Goal: Task Accomplishment & Management: Manage account settings

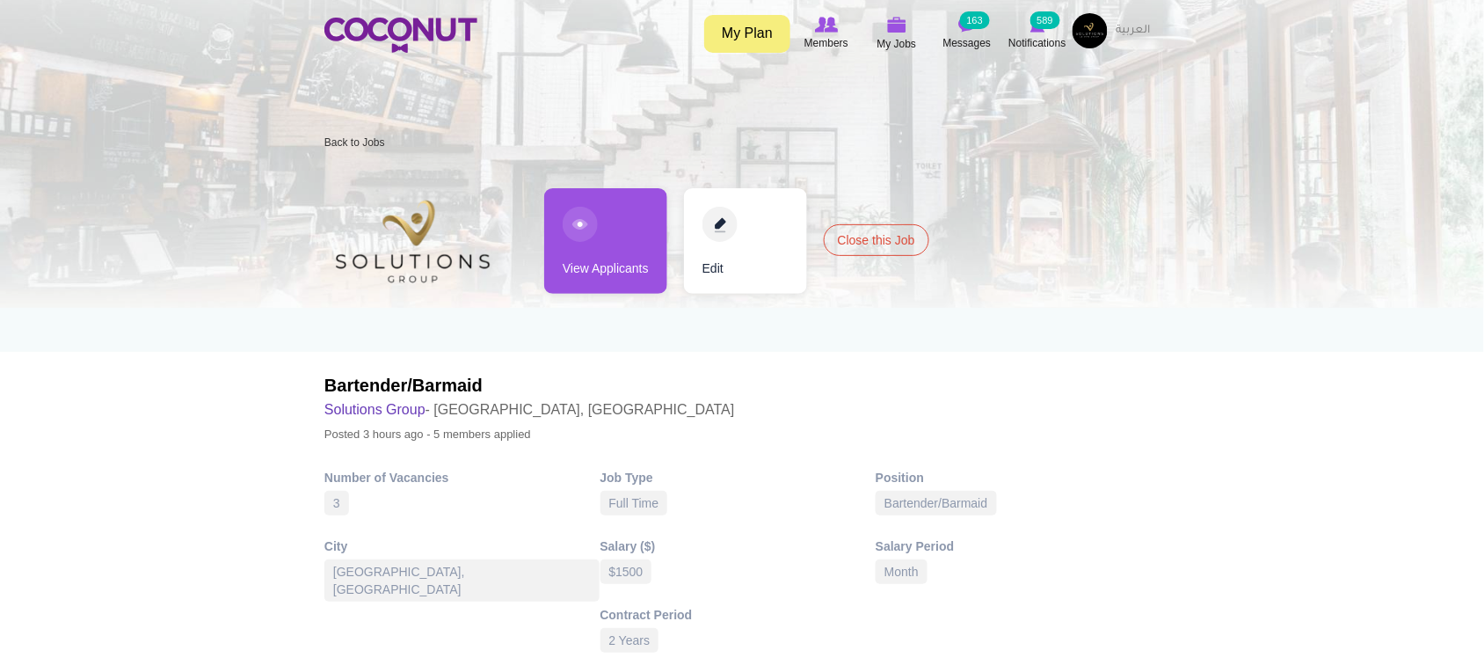
click at [629, 253] on link "View Applicants" at bounding box center [605, 241] width 123 height 106
click at [577, 273] on link "View Applicants" at bounding box center [605, 241] width 123 height 106
click at [600, 264] on link "View Applicants" at bounding box center [605, 241] width 123 height 106
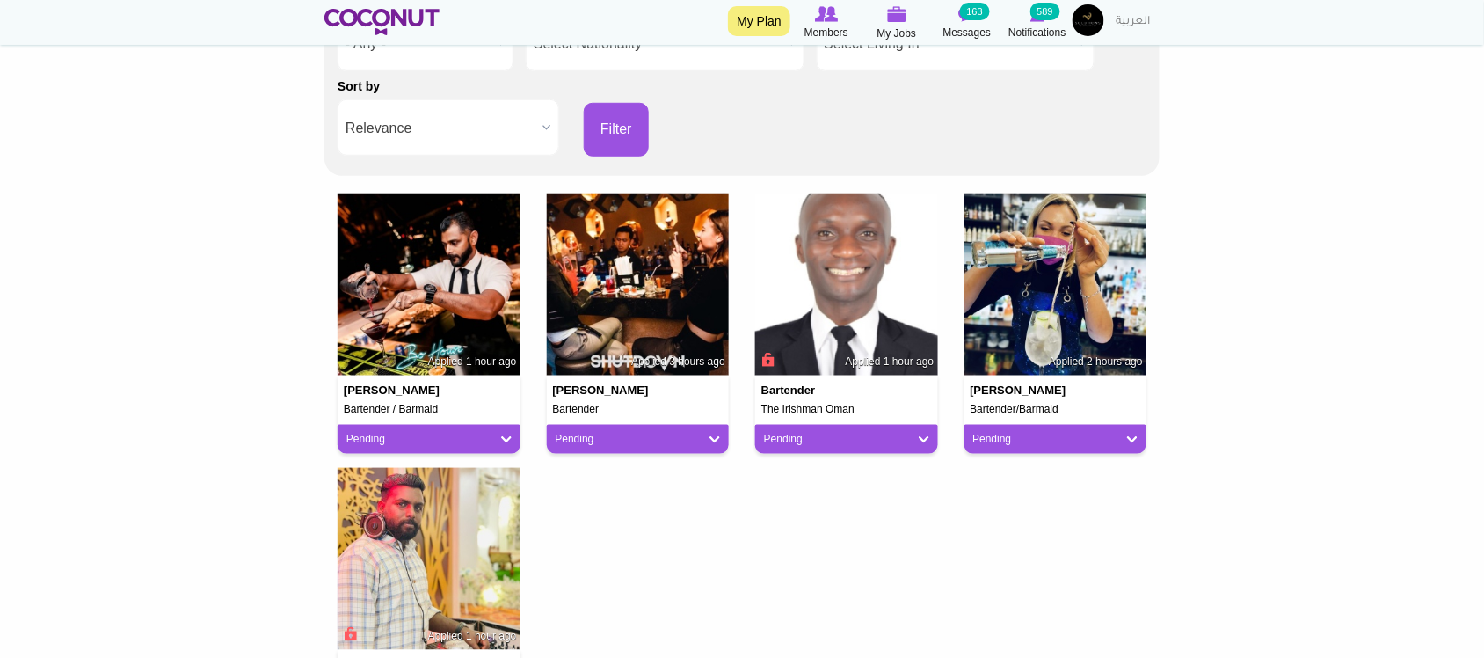
scroll to position [440, 0]
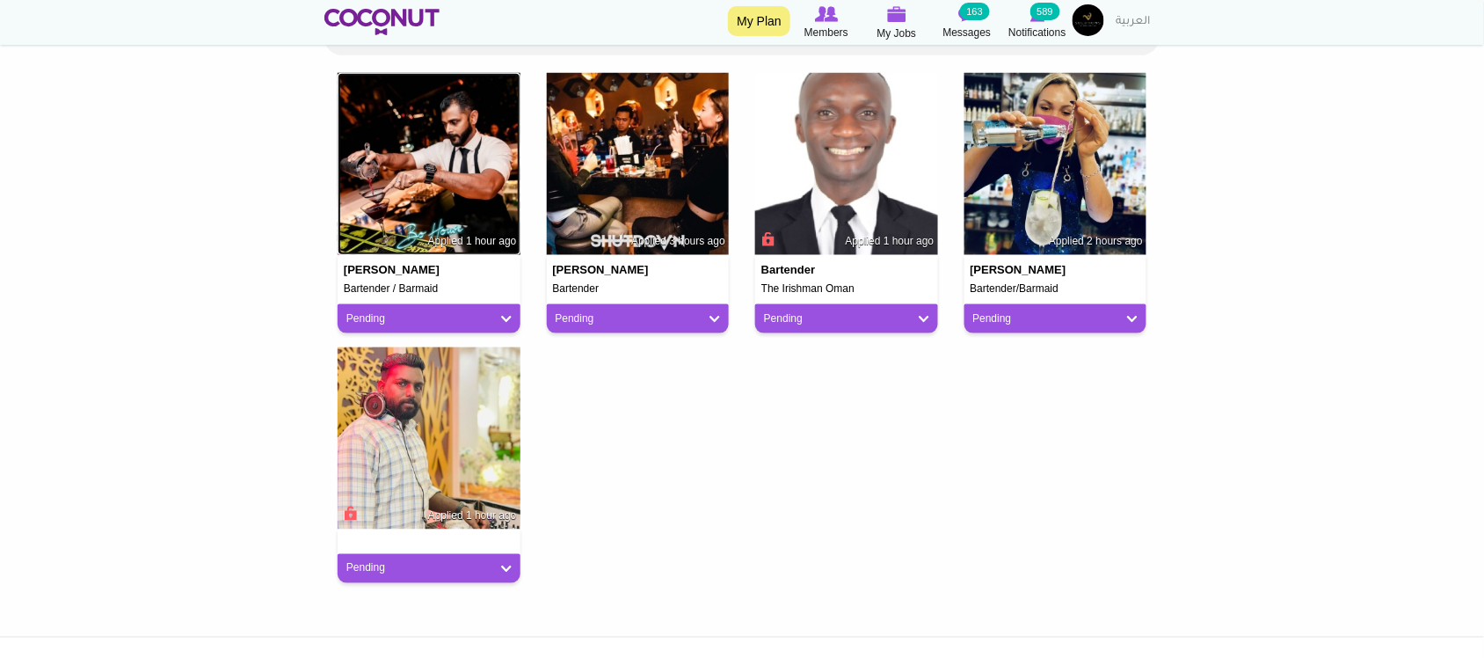
click at [440, 199] on img at bounding box center [429, 164] width 183 height 183
click at [534, 345] on div "sonny ayo Bartender Applied 3 hours ago Pending Pending Good Fit Maybe Not a Fit" at bounding box center [638, 210] width 209 height 274
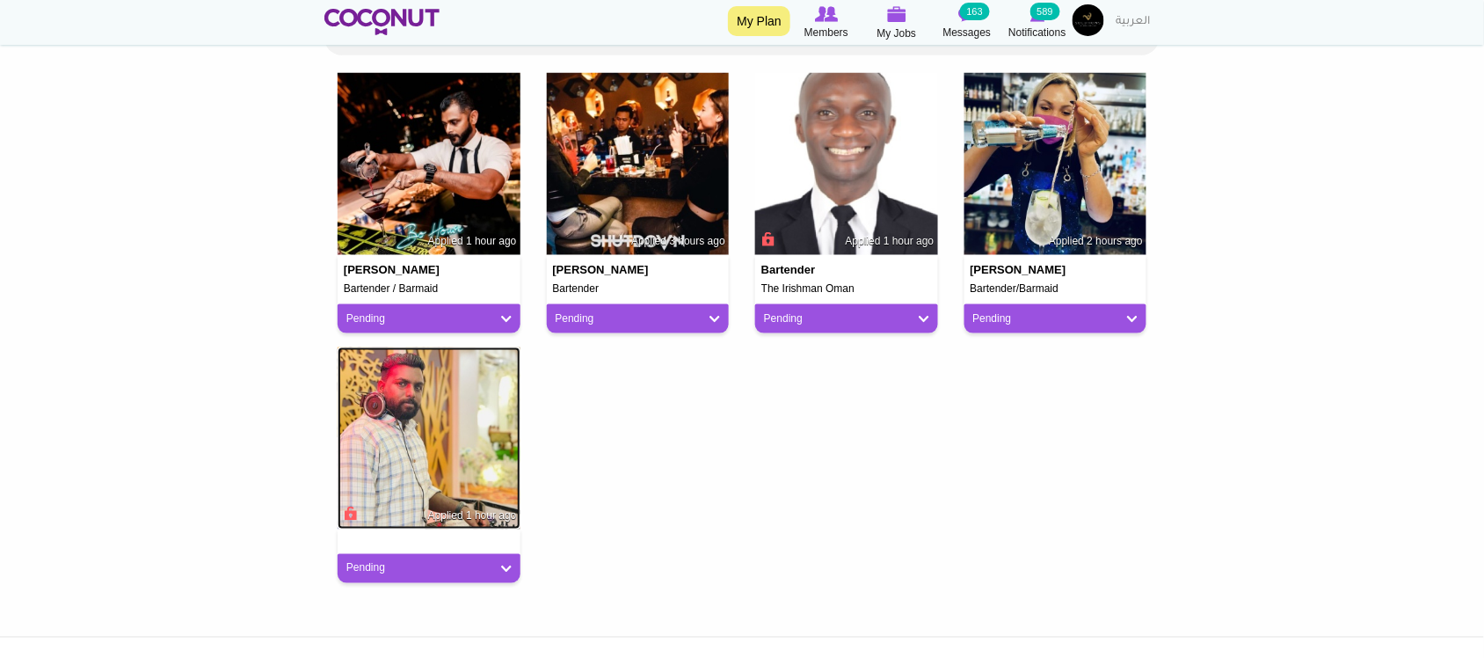
click at [464, 397] on img at bounding box center [429, 438] width 183 height 183
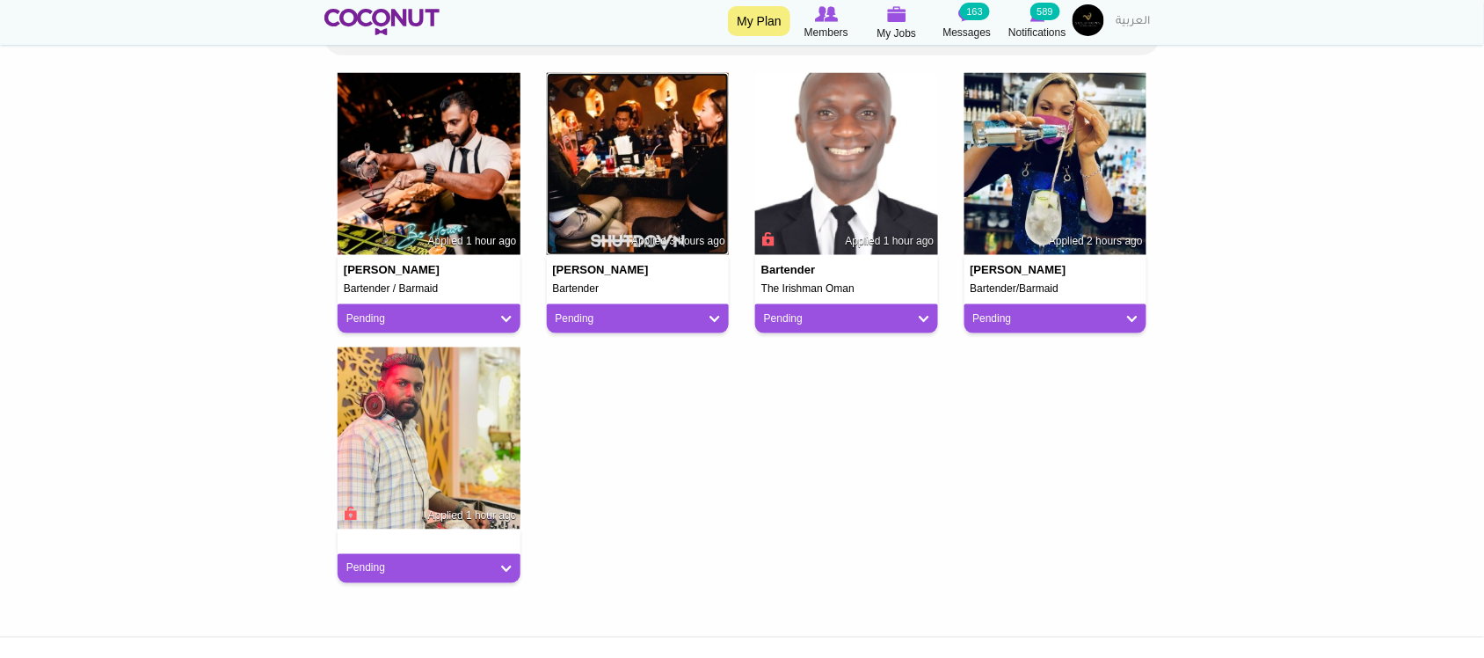
click at [630, 199] on img at bounding box center [638, 164] width 183 height 183
click at [834, 187] on img at bounding box center [846, 164] width 183 height 183
click at [1196, 164] on body "Toggle navigation My Plan Members My Jobs Post a Job Messages 163 Notifications…" at bounding box center [742, 240] width 1484 height 1360
click at [1103, 141] on img at bounding box center [1056, 164] width 183 height 183
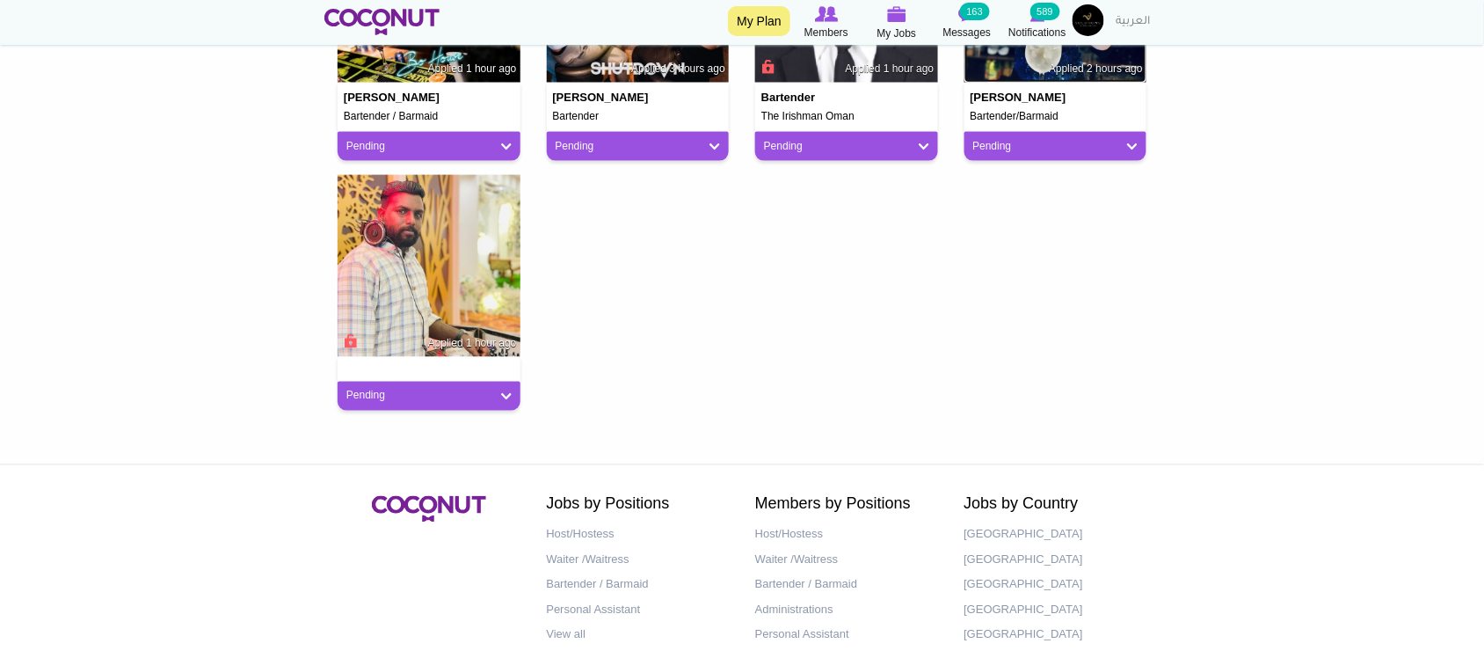
scroll to position [702, 0]
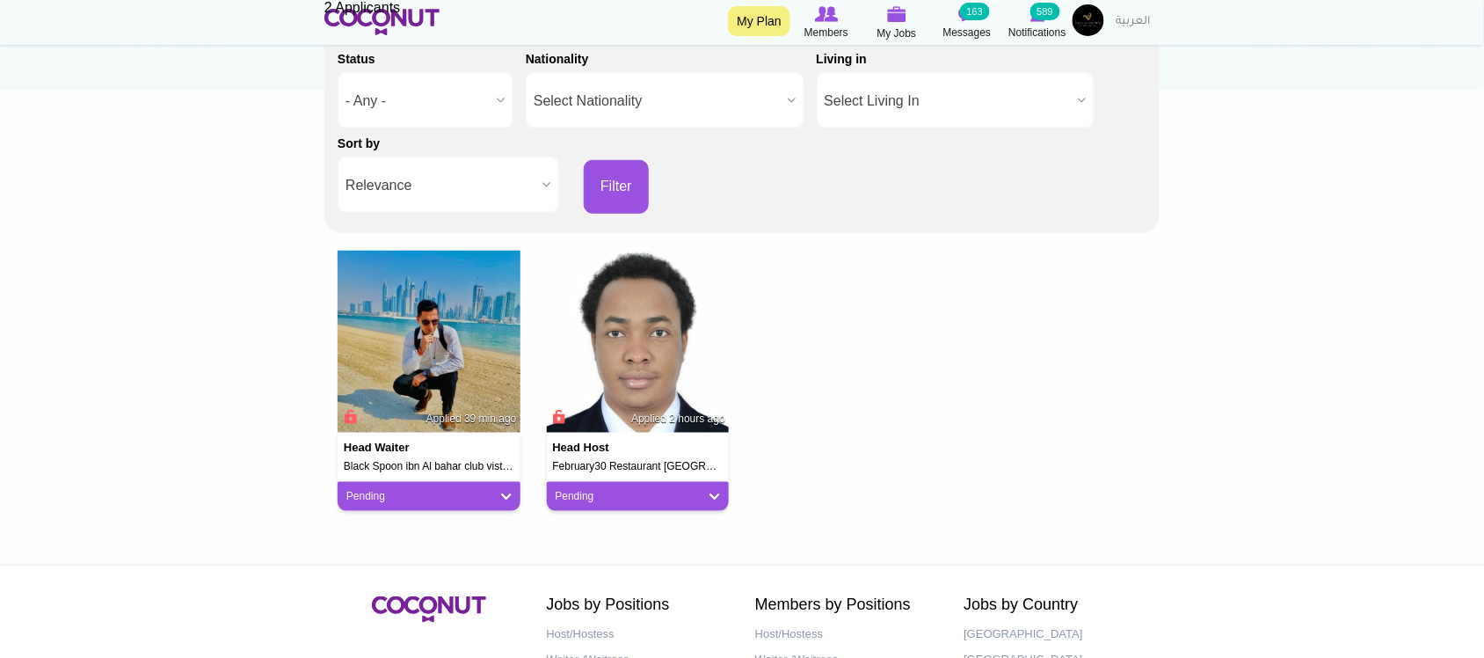
scroll to position [293, 0]
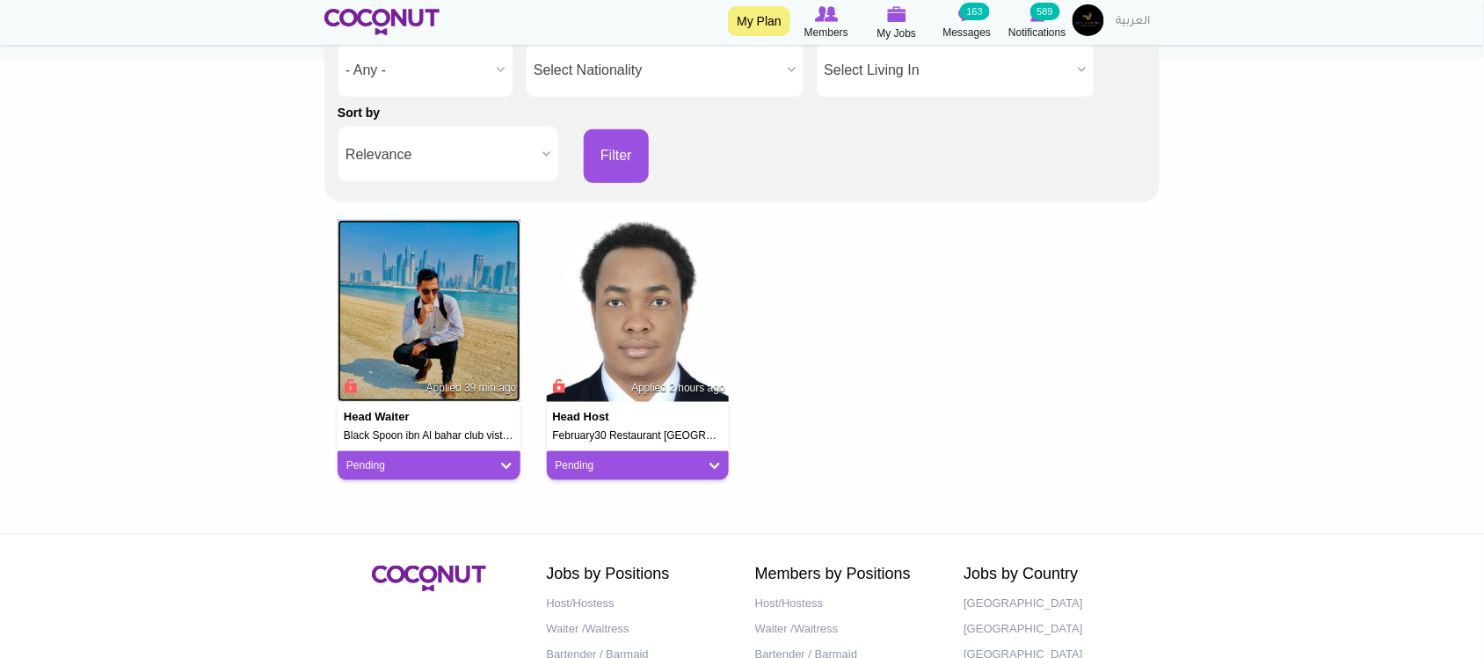
click at [431, 290] on img at bounding box center [429, 311] width 183 height 183
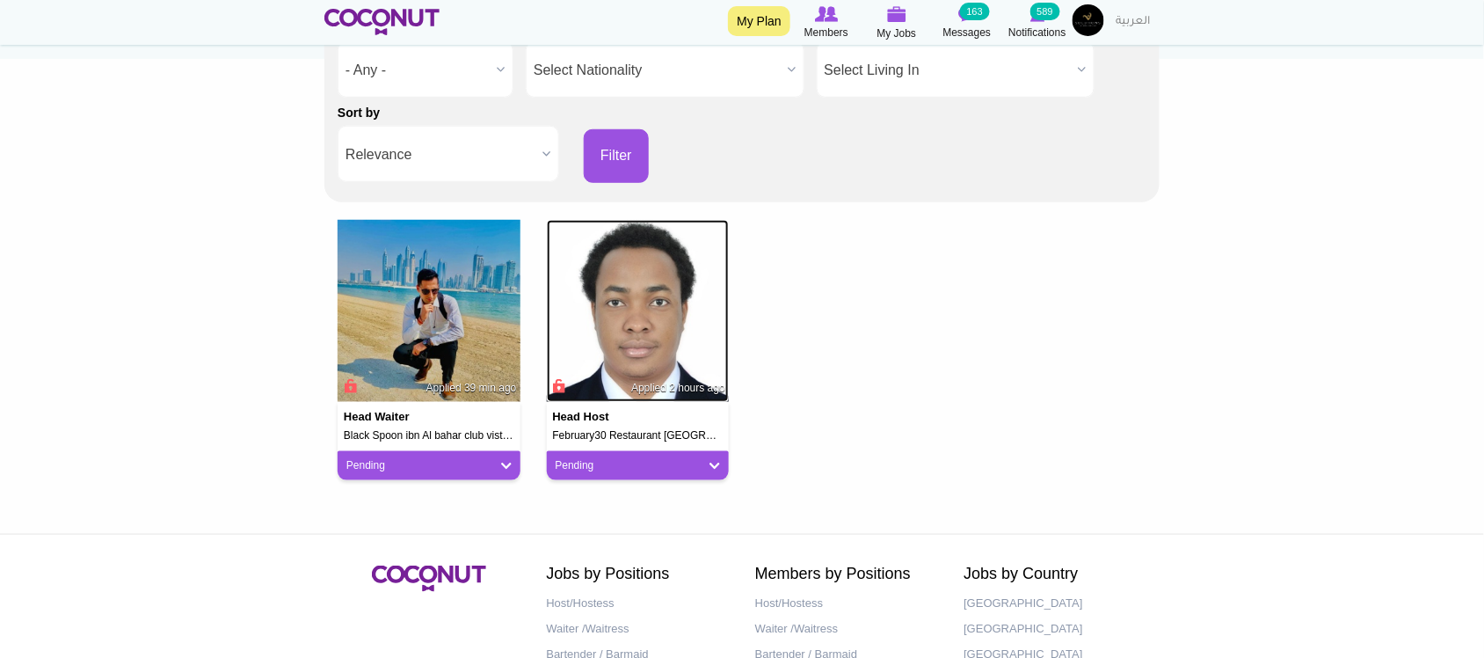
click at [602, 310] on img at bounding box center [638, 311] width 183 height 183
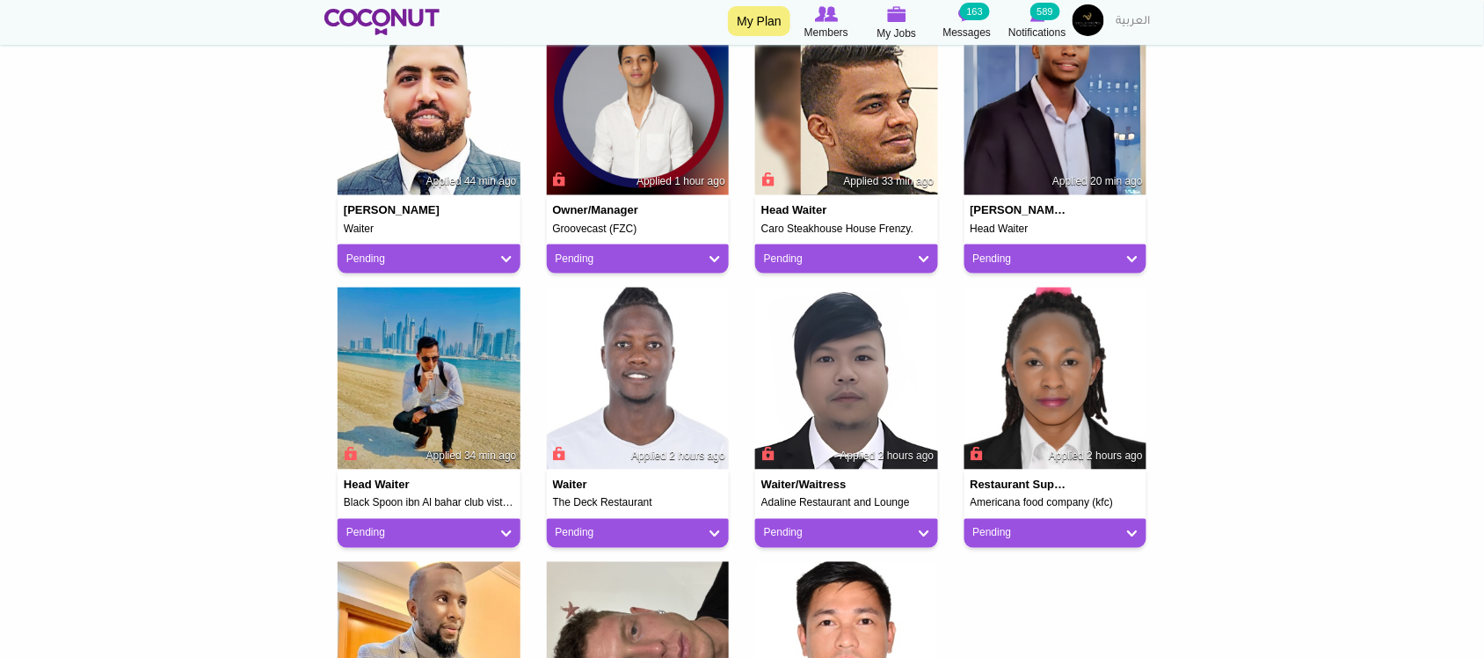
scroll to position [268, 0]
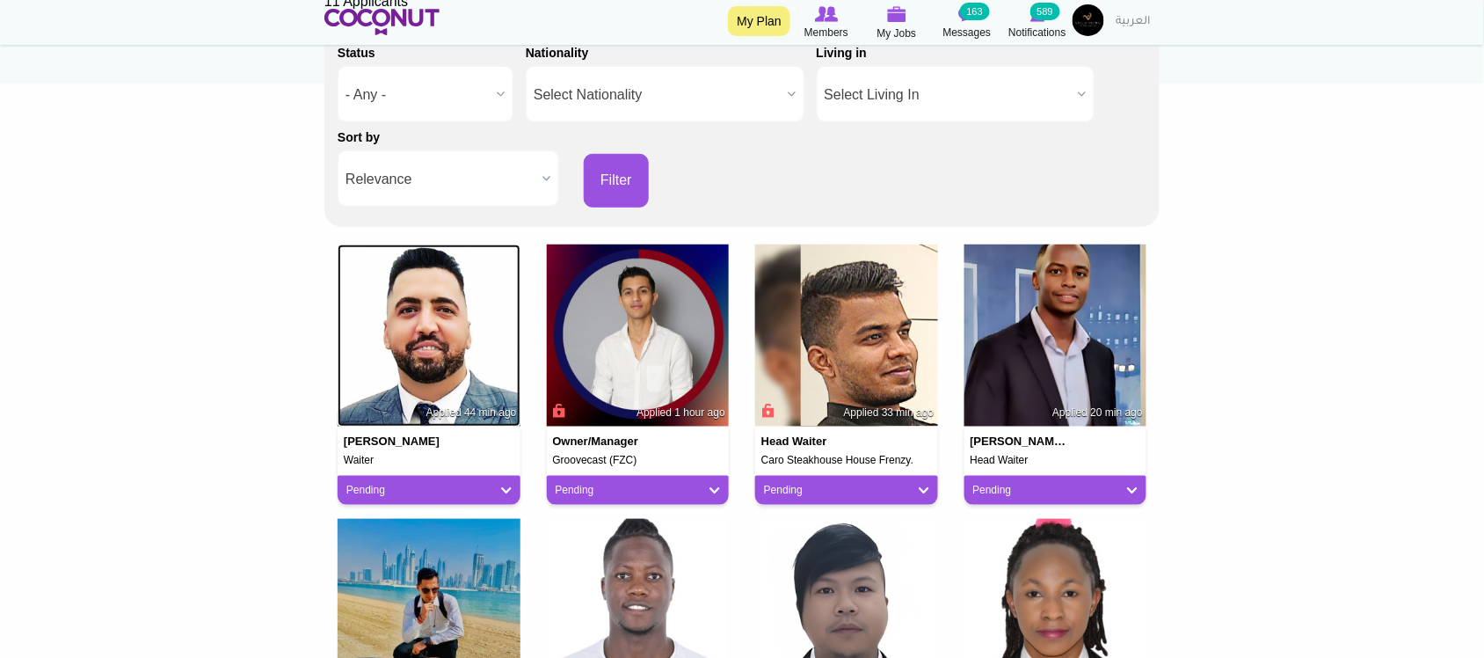
click at [469, 359] on img at bounding box center [429, 335] width 183 height 183
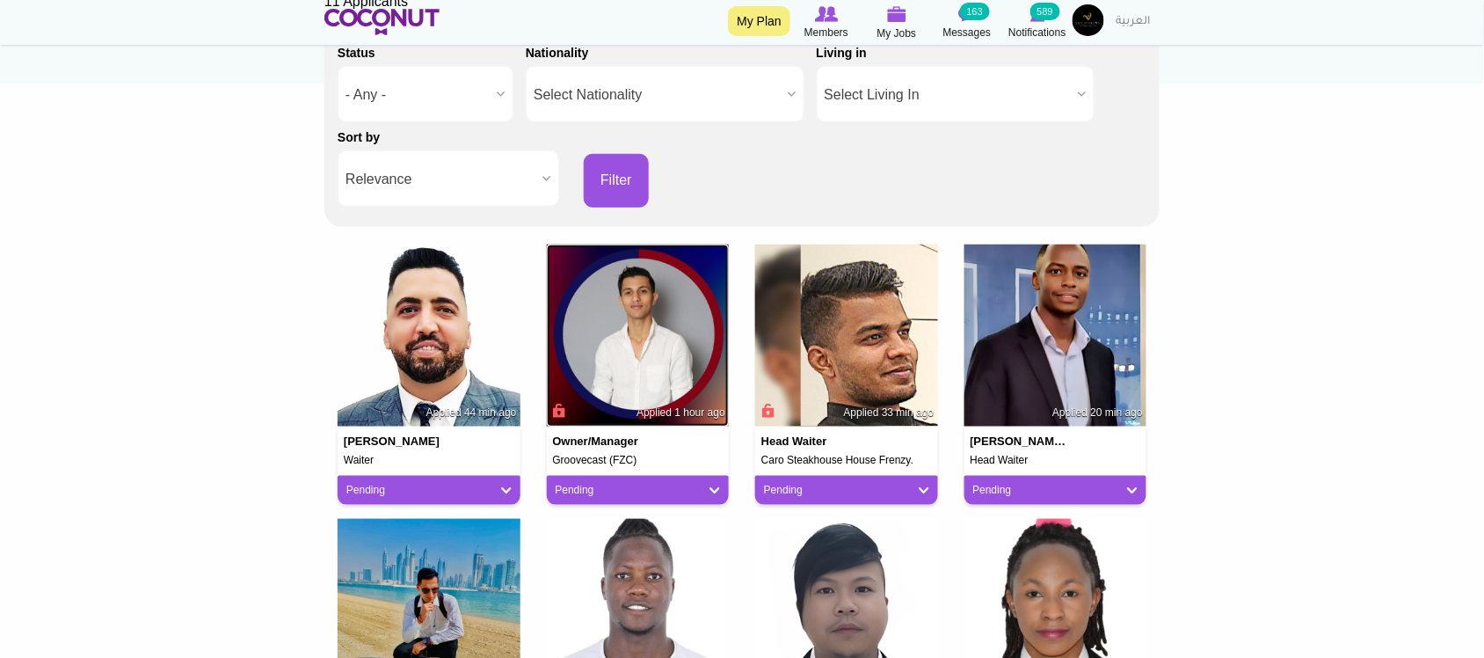
click at [644, 360] on img at bounding box center [638, 335] width 183 height 183
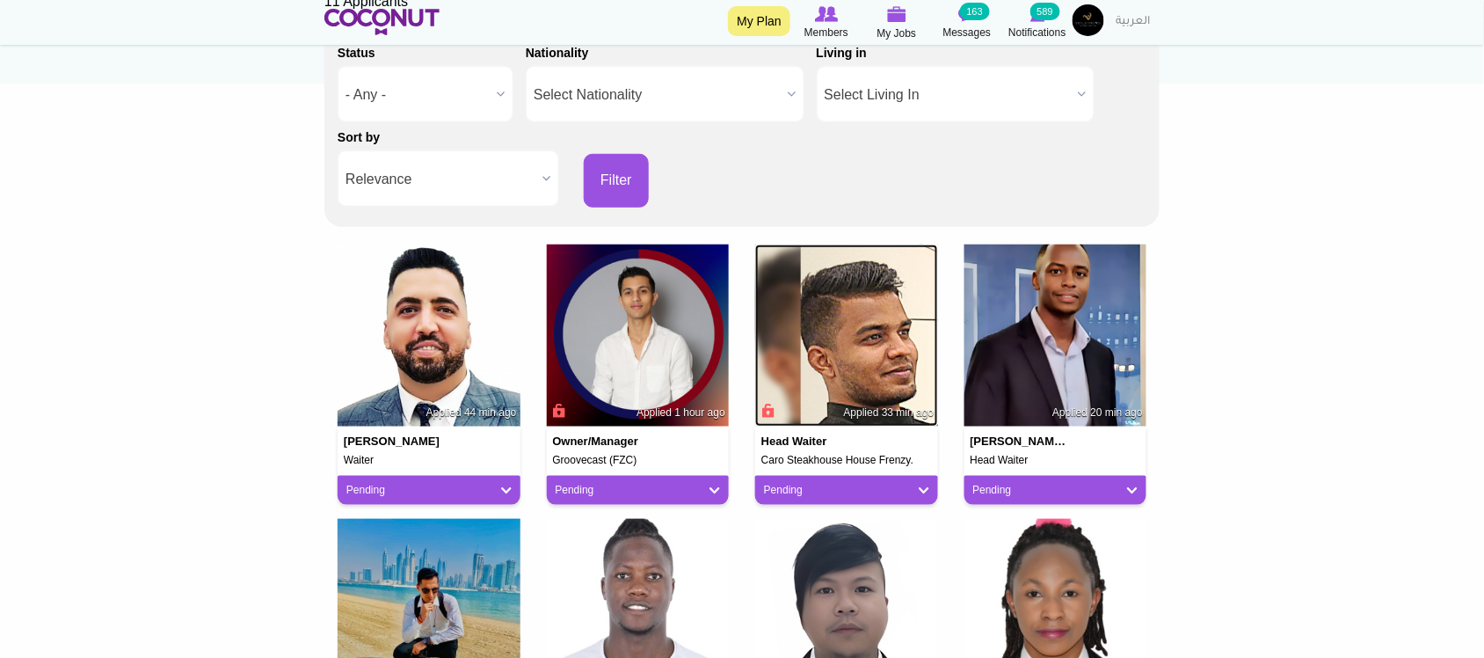
click at [875, 345] on img at bounding box center [846, 335] width 183 height 183
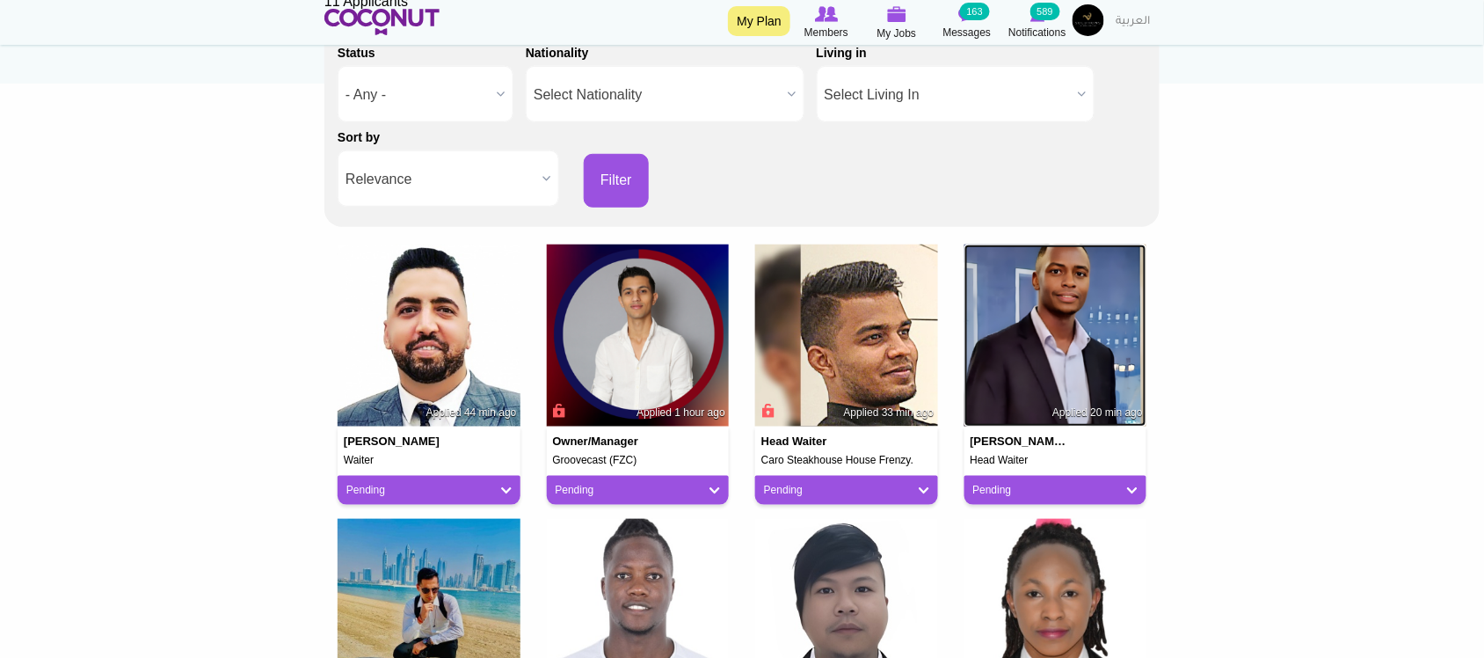
click at [1039, 331] on img at bounding box center [1056, 335] width 183 height 183
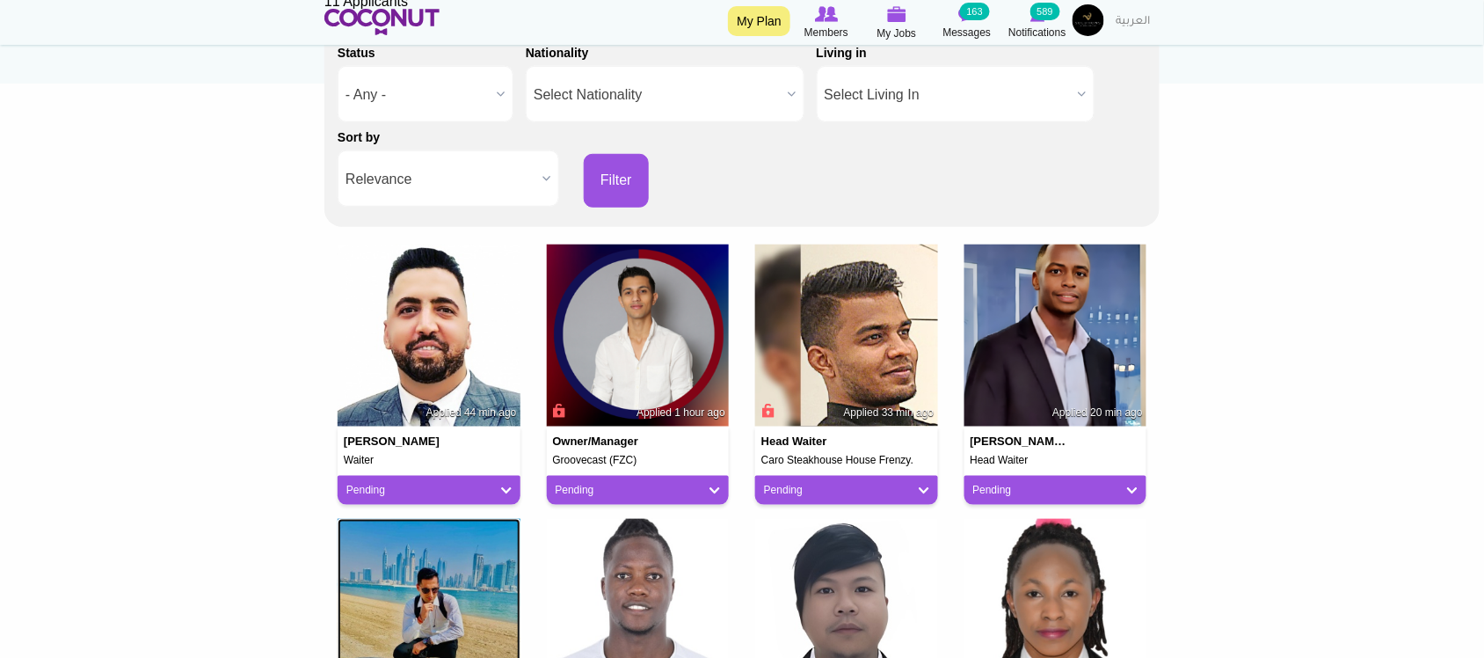
click at [433, 574] on img at bounding box center [429, 610] width 183 height 183
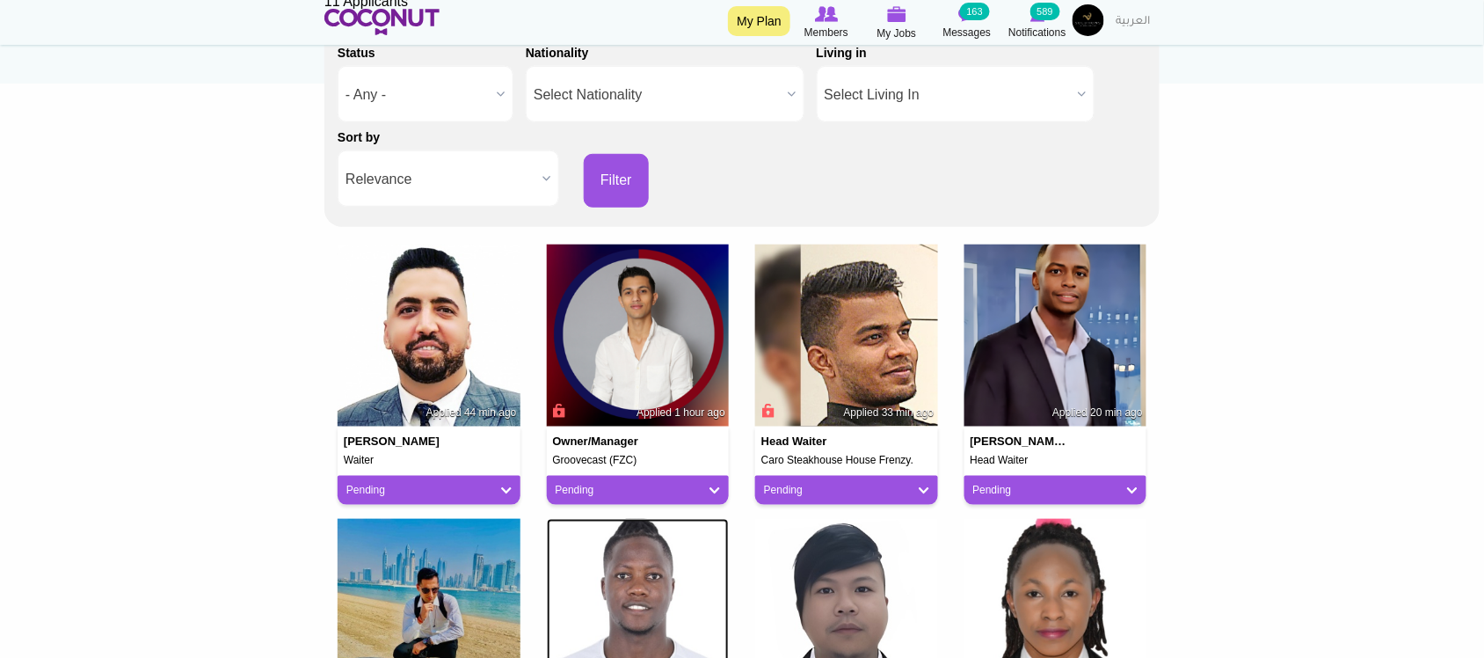
click at [626, 571] on img at bounding box center [638, 610] width 183 height 183
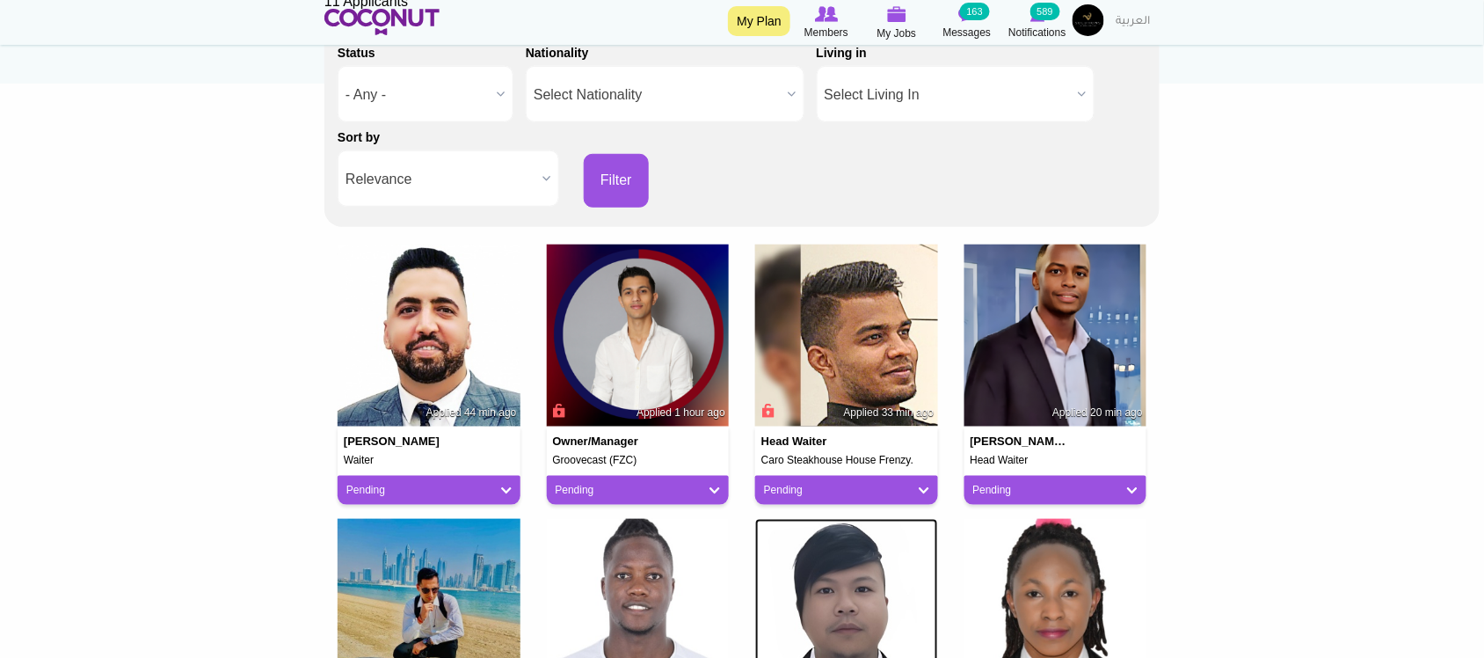
click at [824, 570] on img at bounding box center [846, 610] width 183 height 183
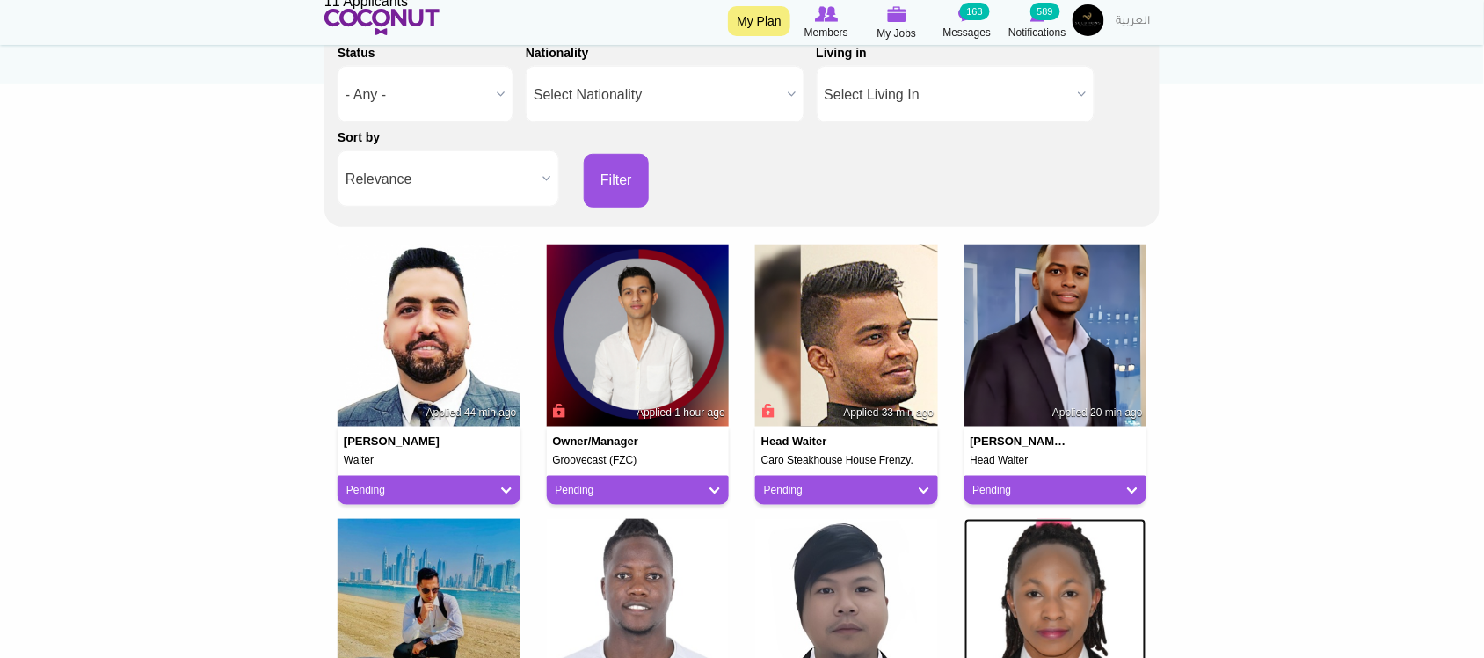
click at [1066, 573] on img at bounding box center [1056, 610] width 183 height 183
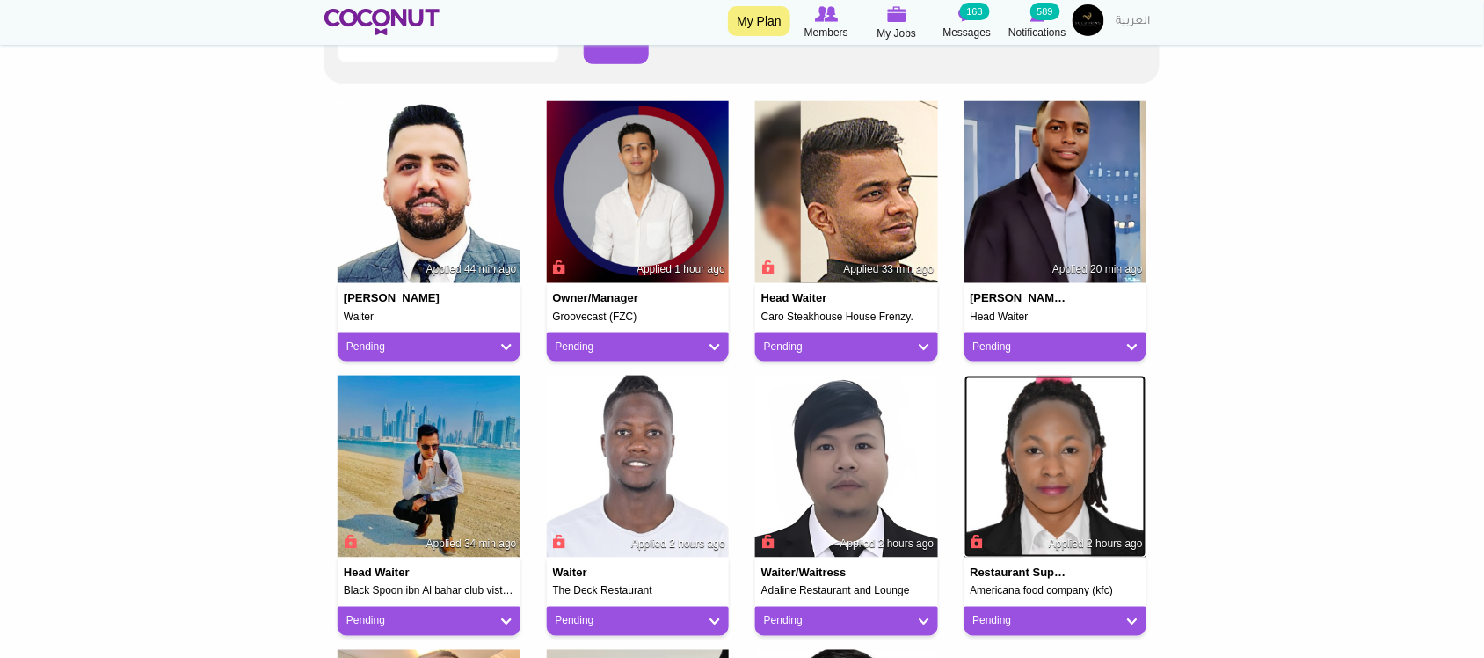
scroll to position [561, 0]
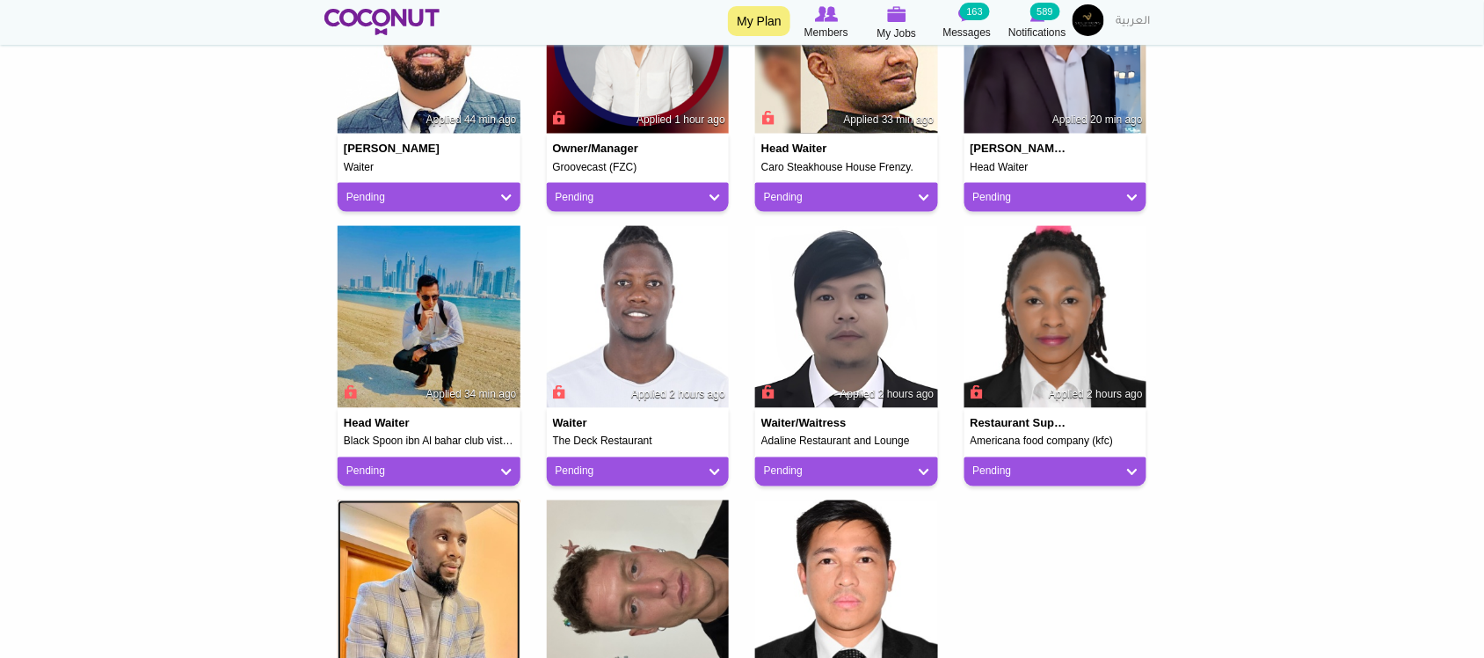
click at [450, 565] on img at bounding box center [429, 591] width 183 height 183
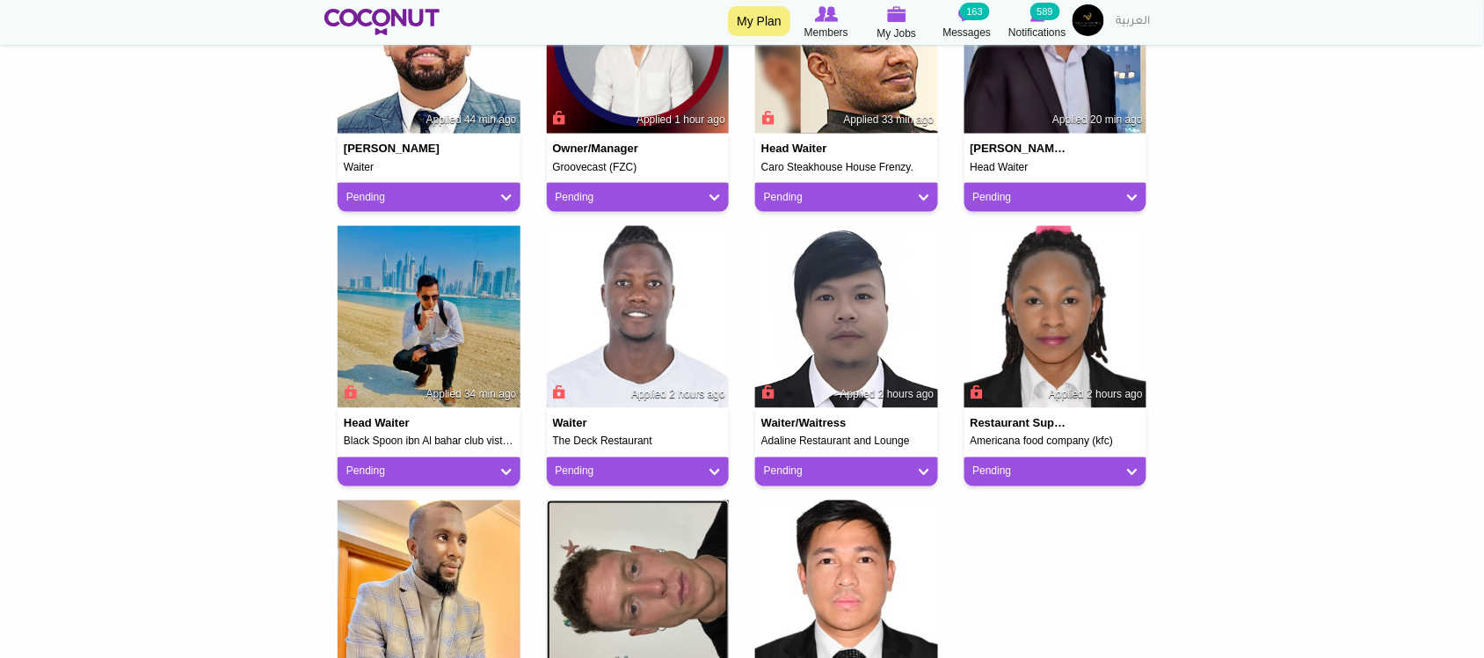
click at [679, 560] on img at bounding box center [638, 591] width 183 height 183
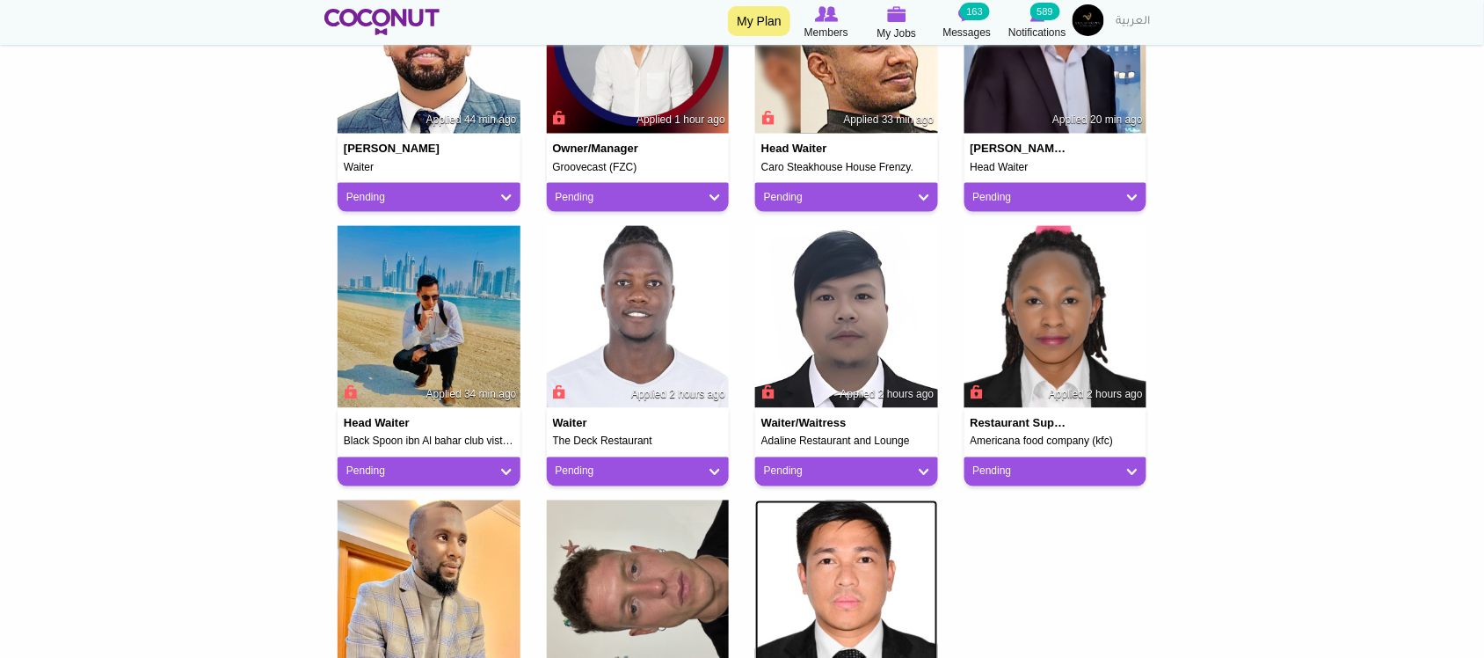
click at [860, 563] on img at bounding box center [846, 591] width 183 height 183
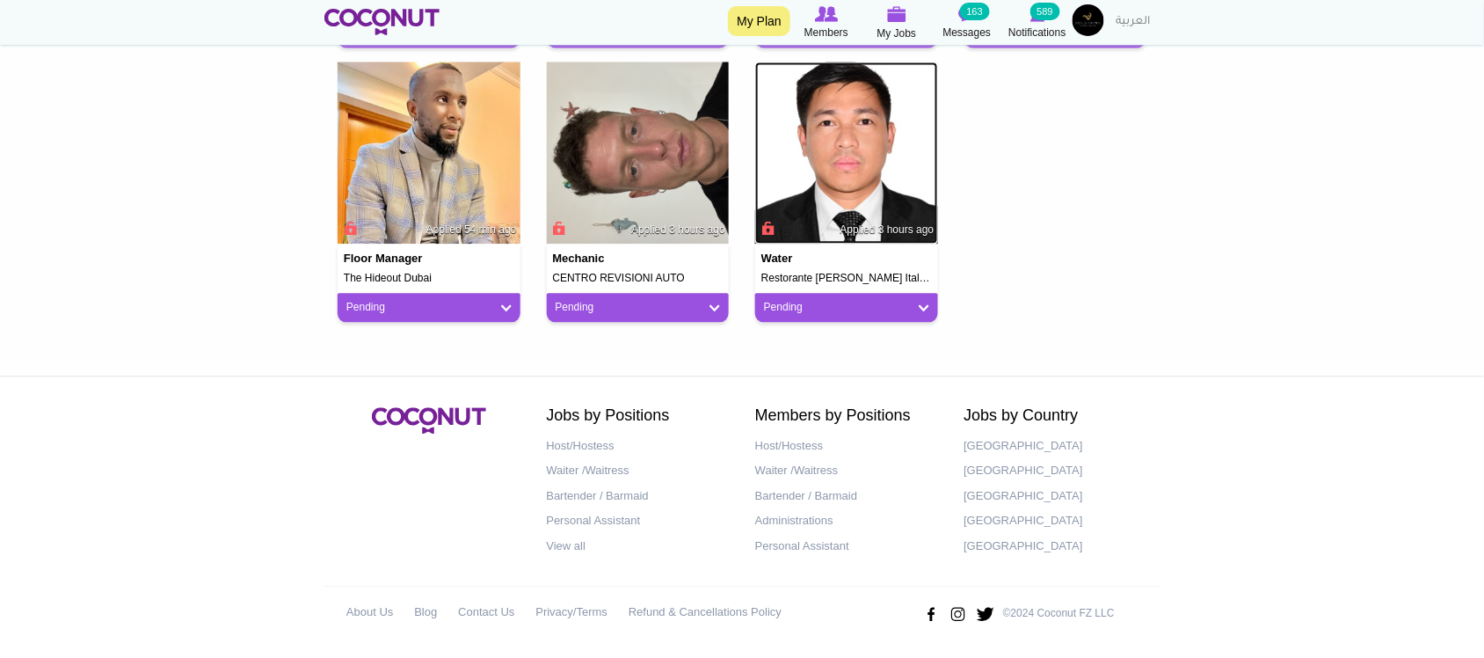
scroll to position [0, 0]
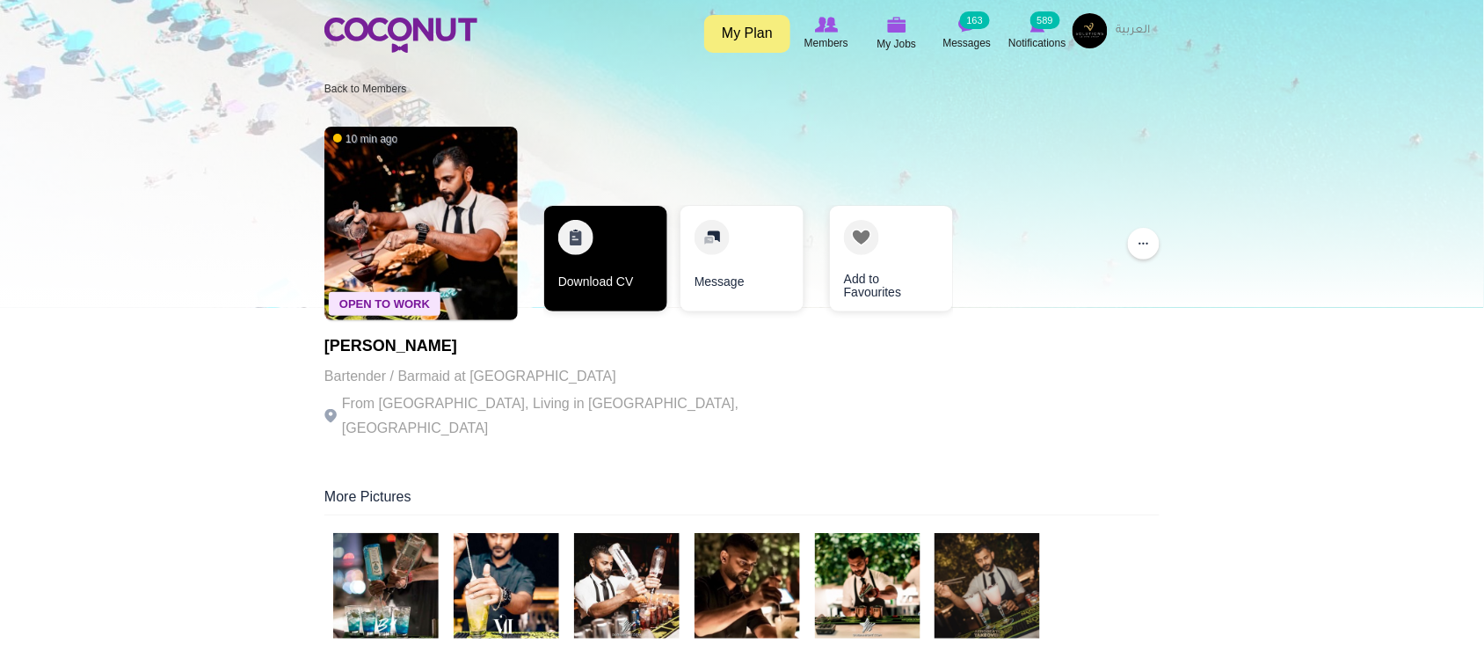
click at [613, 286] on link "Download CV" at bounding box center [605, 259] width 123 height 106
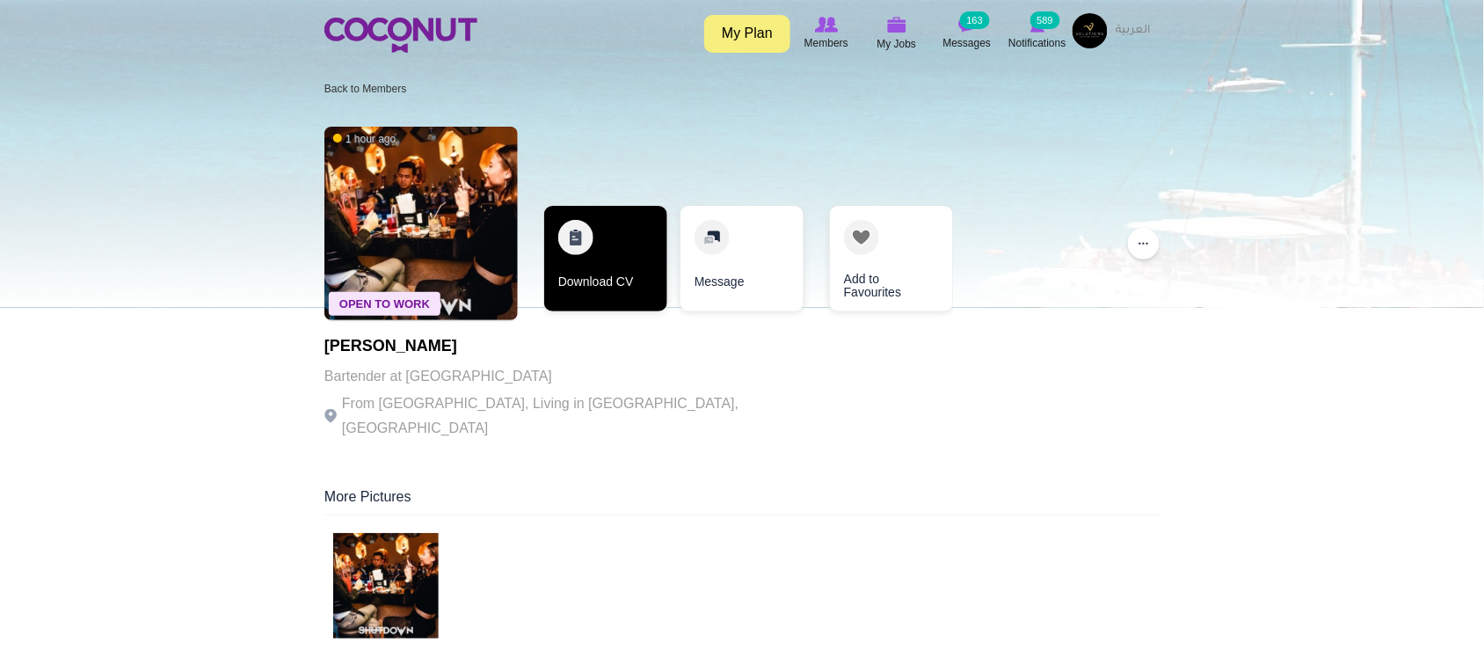
click at [621, 282] on link "Download CV" at bounding box center [605, 259] width 123 height 106
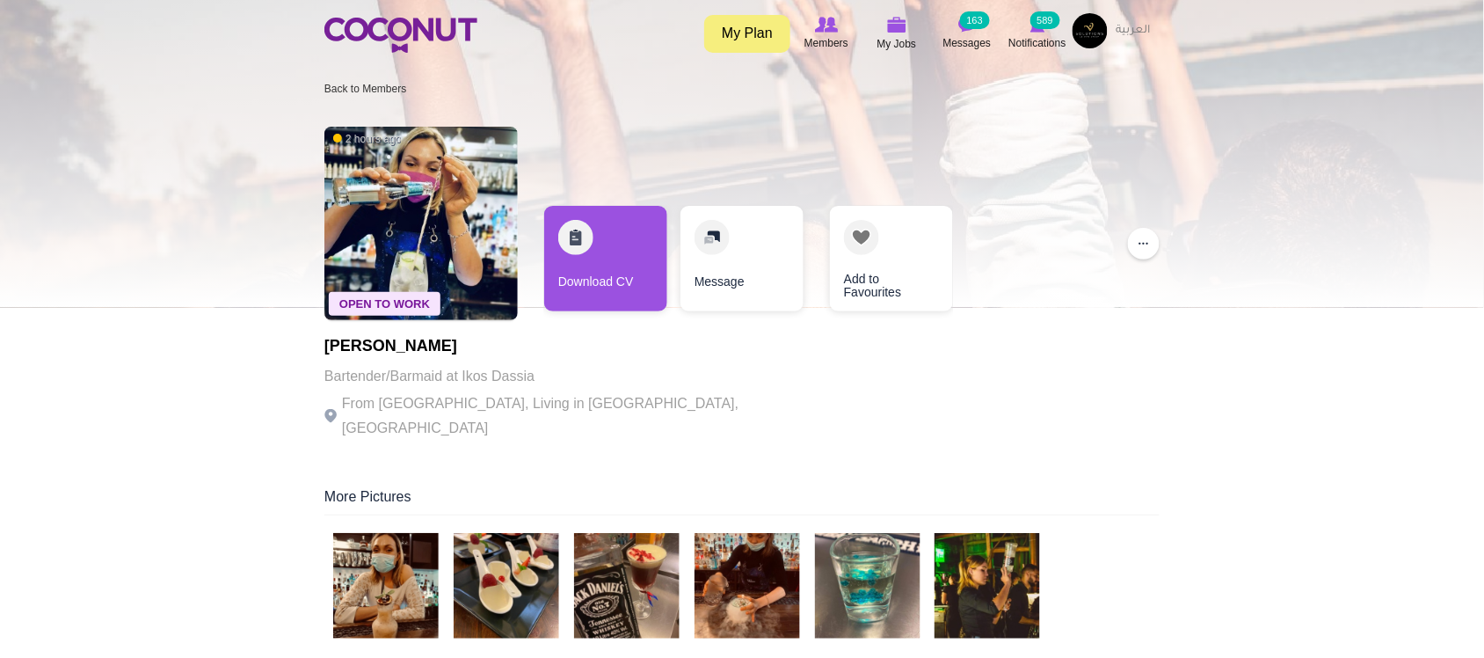
click at [576, 407] on p "From Hungary, Living in Budapest, Hungary" at bounding box center [566, 415] width 484 height 49
click at [573, 407] on p "From Hungary, Living in Budapest, Hungary" at bounding box center [566, 415] width 484 height 49
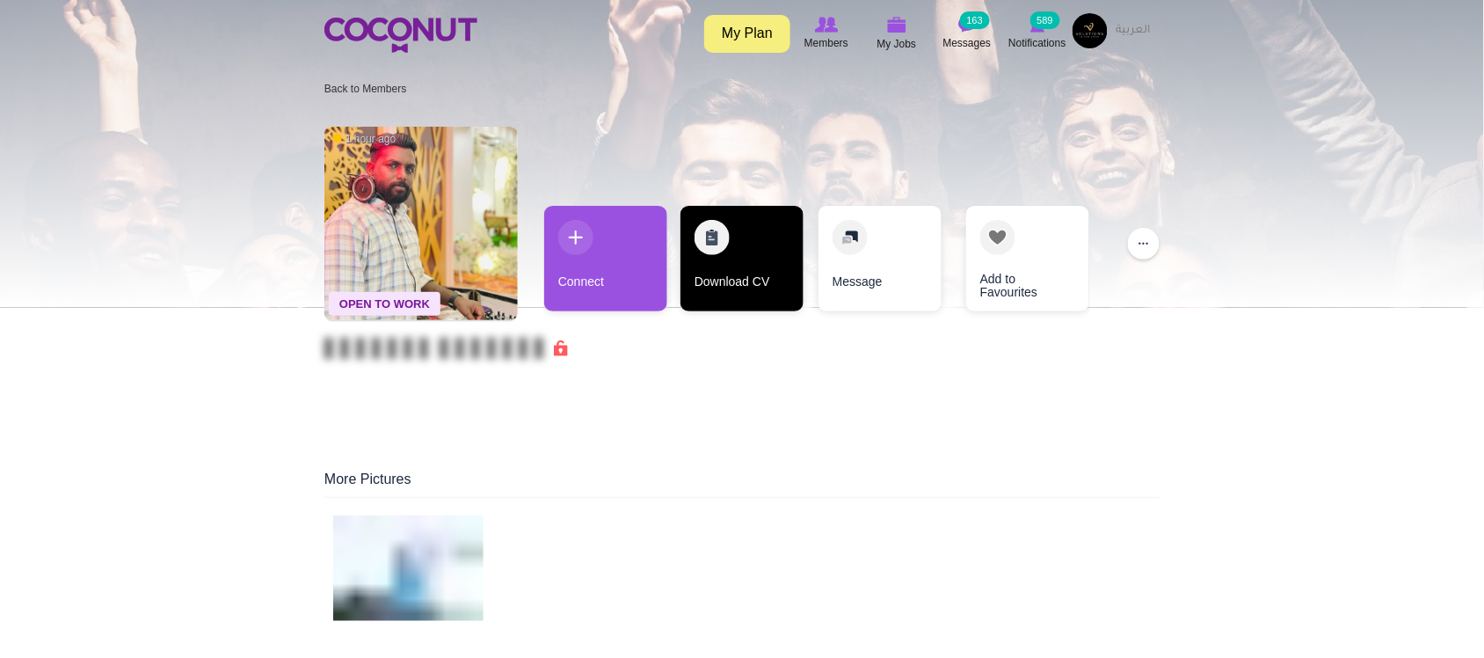
click at [757, 282] on link "Download CV" at bounding box center [742, 259] width 123 height 106
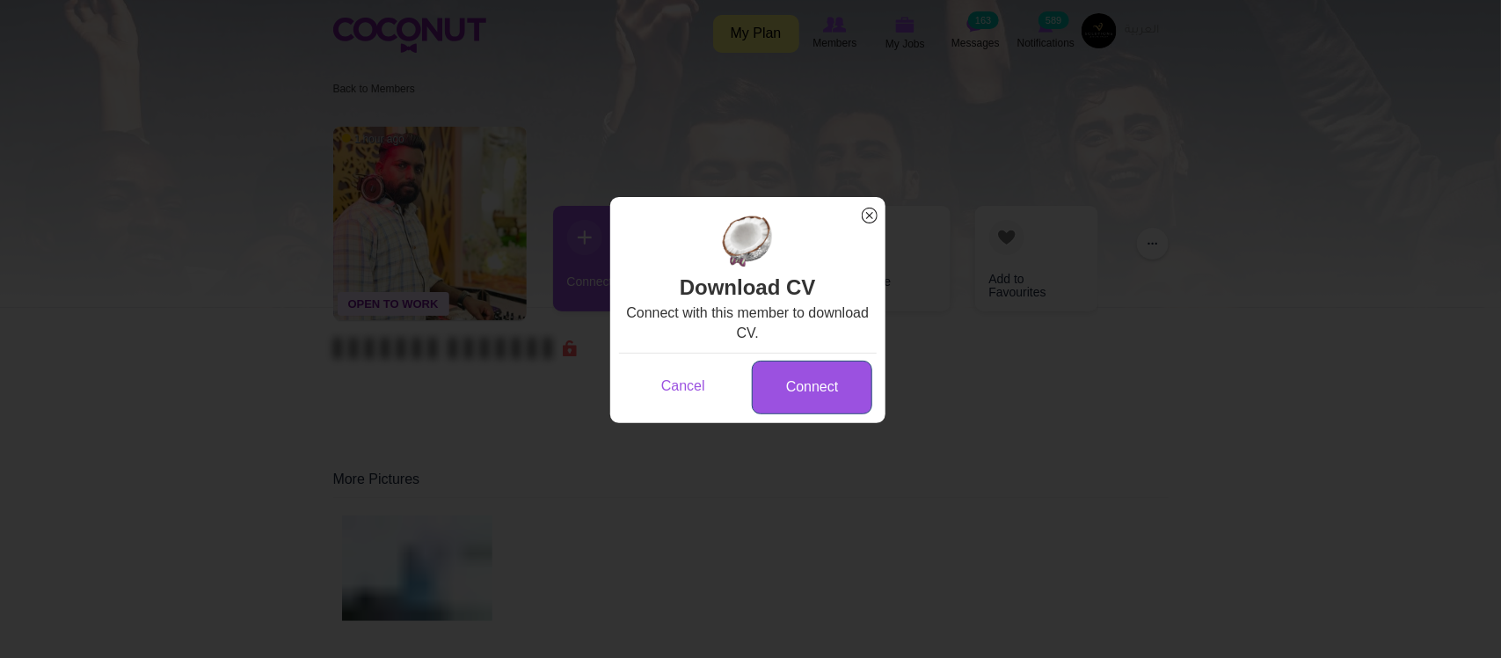
click at [820, 389] on link "Connect" at bounding box center [812, 387] width 120 height 54
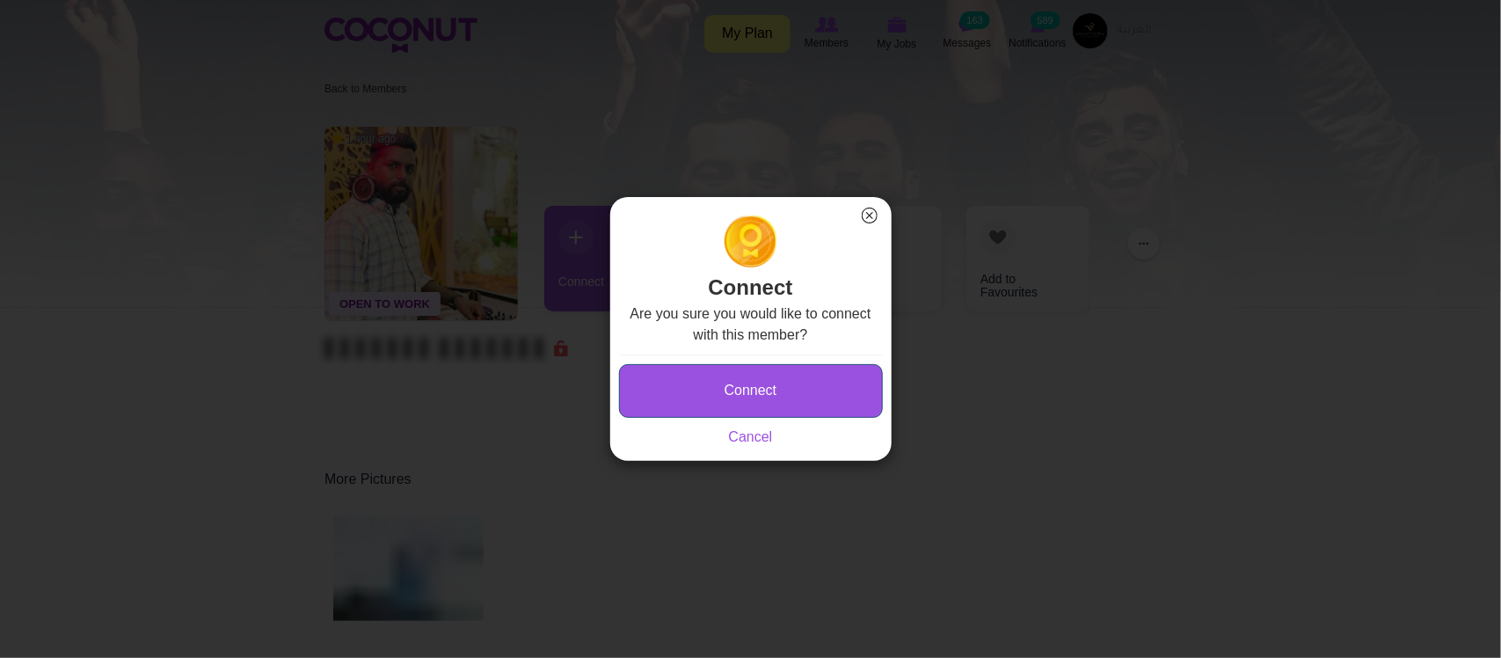
click at [774, 387] on button "Connect" at bounding box center [751, 391] width 264 height 54
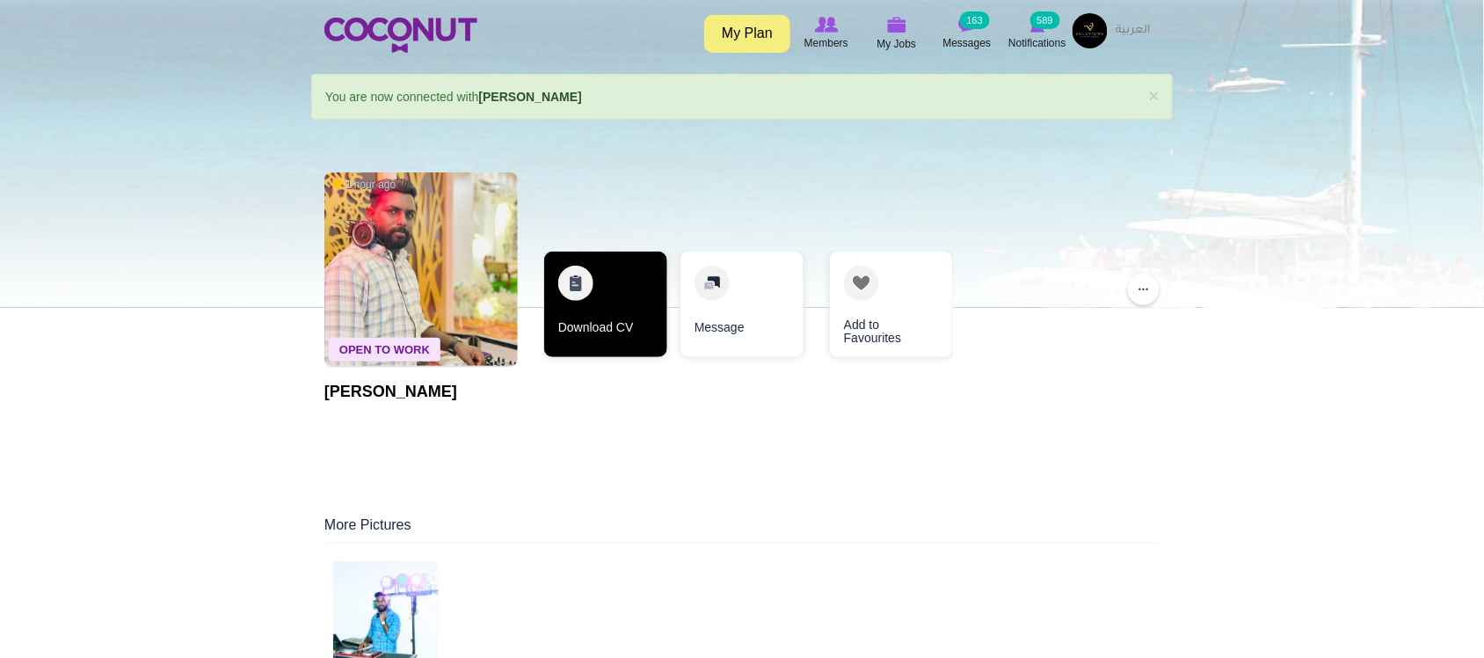
click at [615, 321] on link "Download CV" at bounding box center [605, 304] width 123 height 106
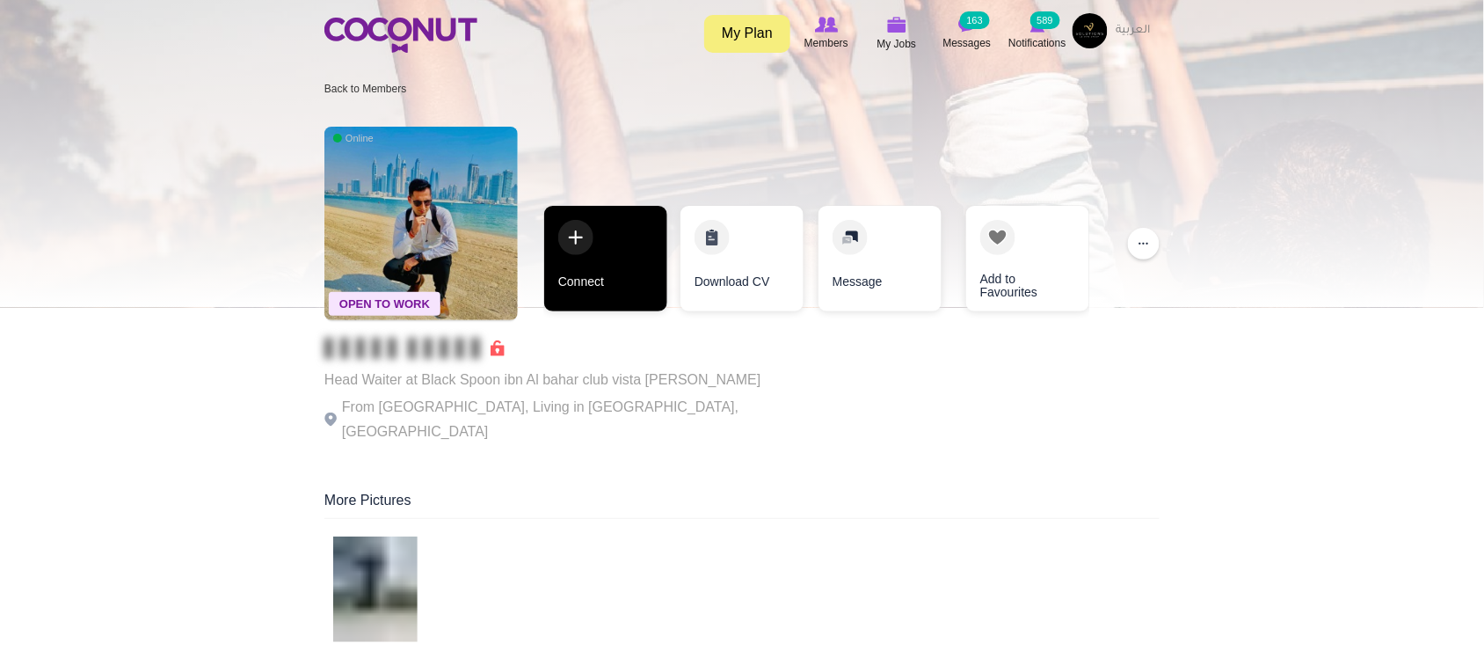
click at [634, 288] on link "Connect" at bounding box center [605, 259] width 123 height 106
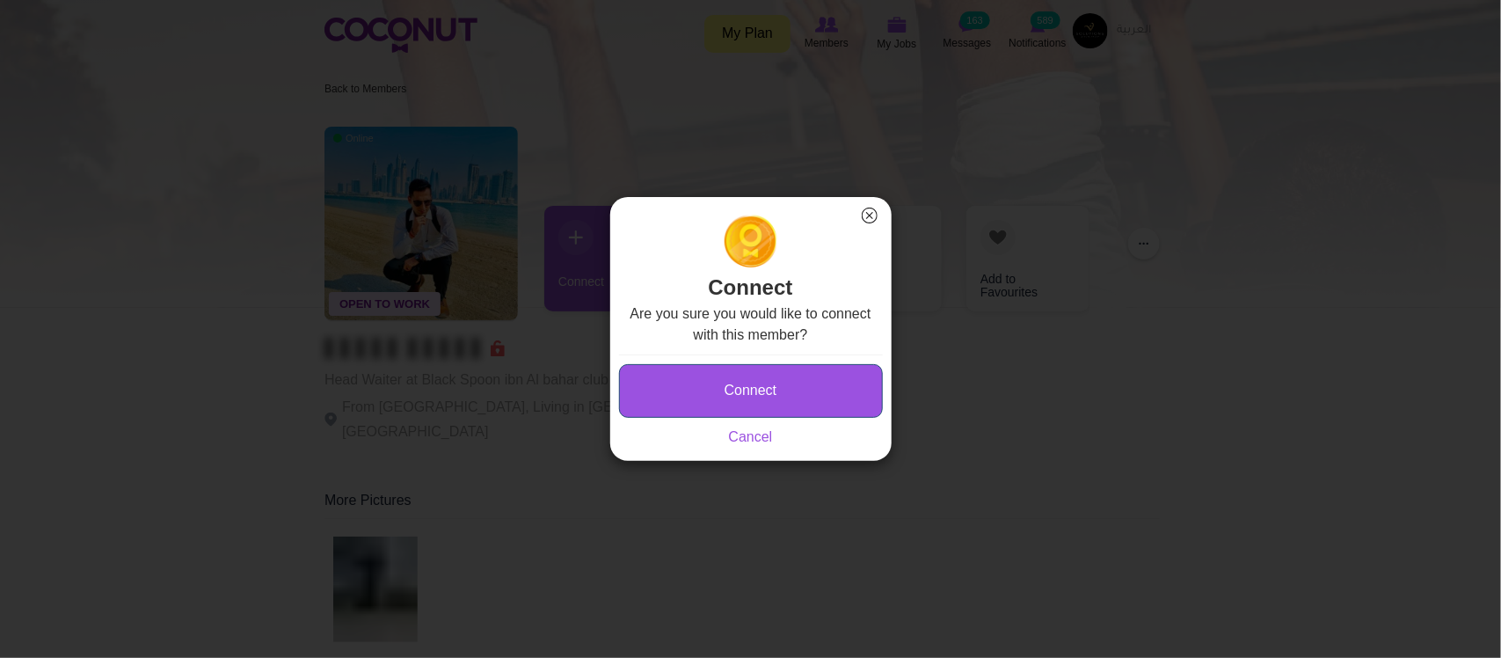
click at [776, 393] on button "Connect" at bounding box center [751, 391] width 264 height 54
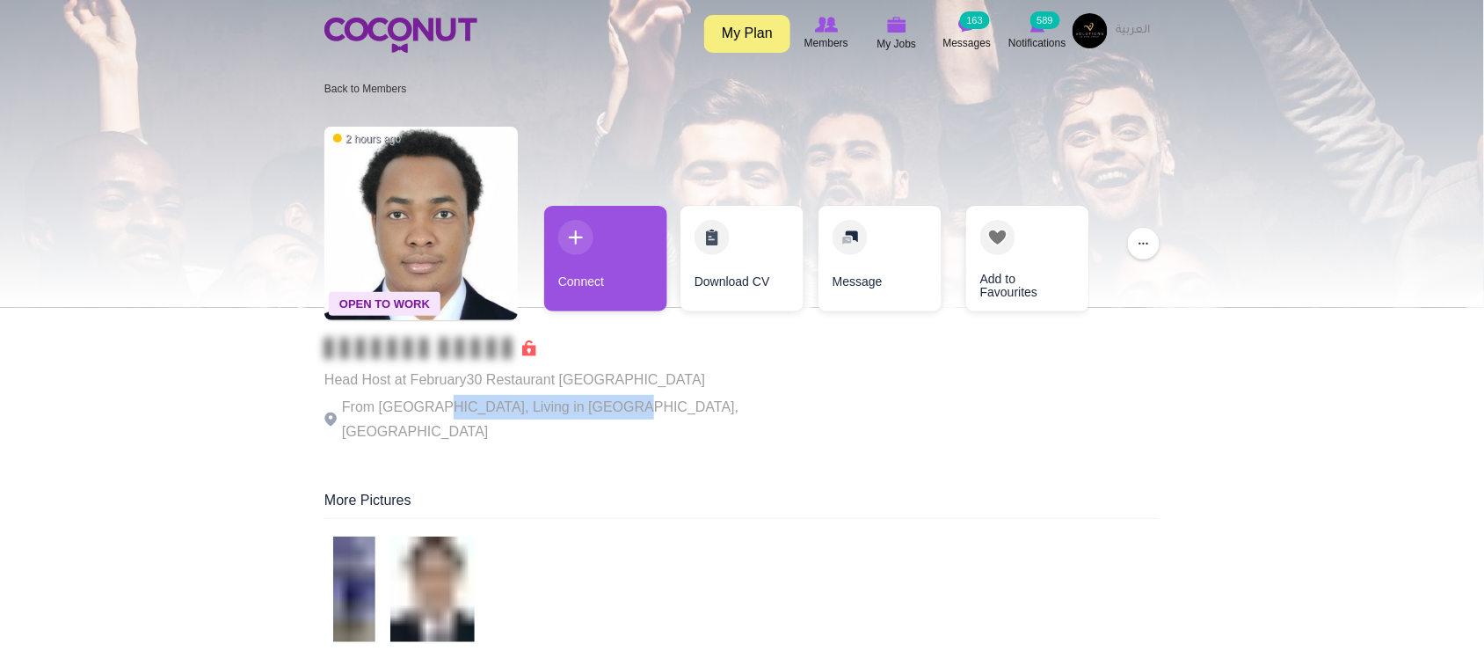
drag, startPoint x: 497, startPoint y: 410, endPoint x: 604, endPoint y: 411, distance: 107.3
click at [604, 411] on p "From Kenya, Living in Dubai, United Arab Emirates" at bounding box center [566, 419] width 484 height 49
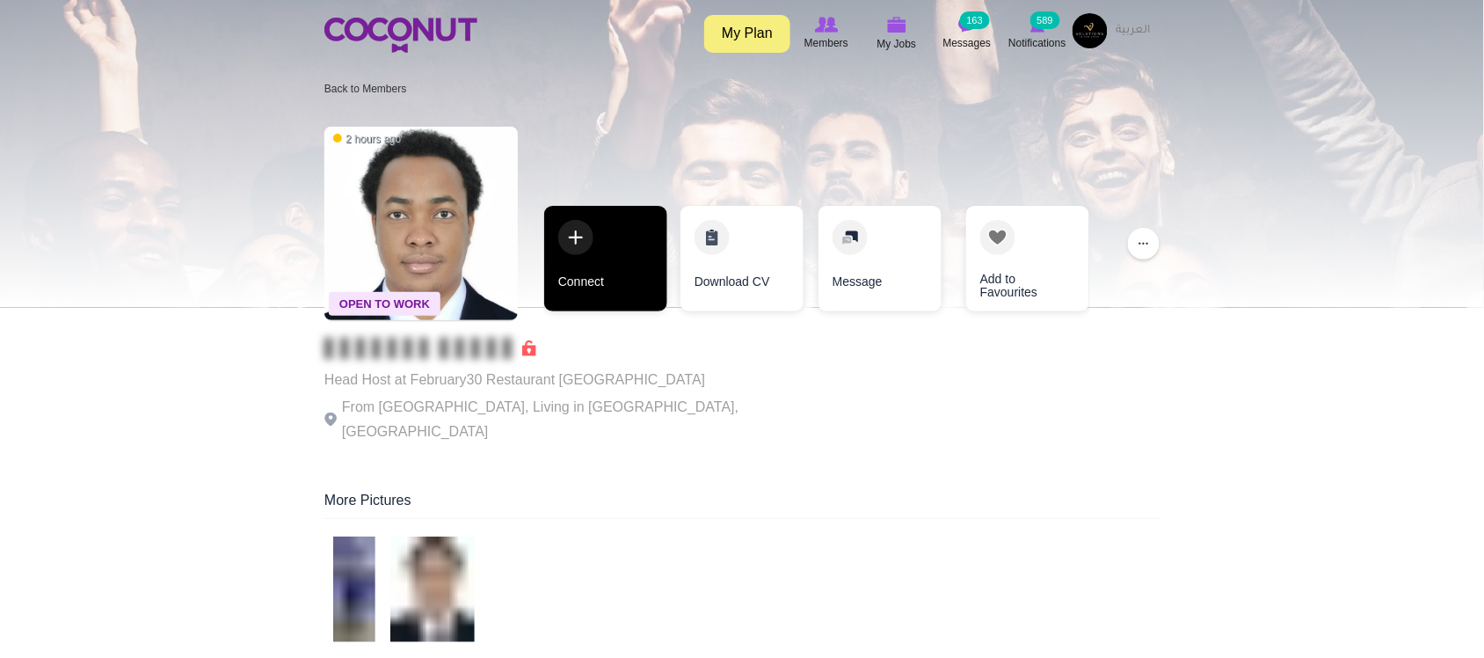
click at [611, 295] on link "Connect" at bounding box center [605, 259] width 123 height 106
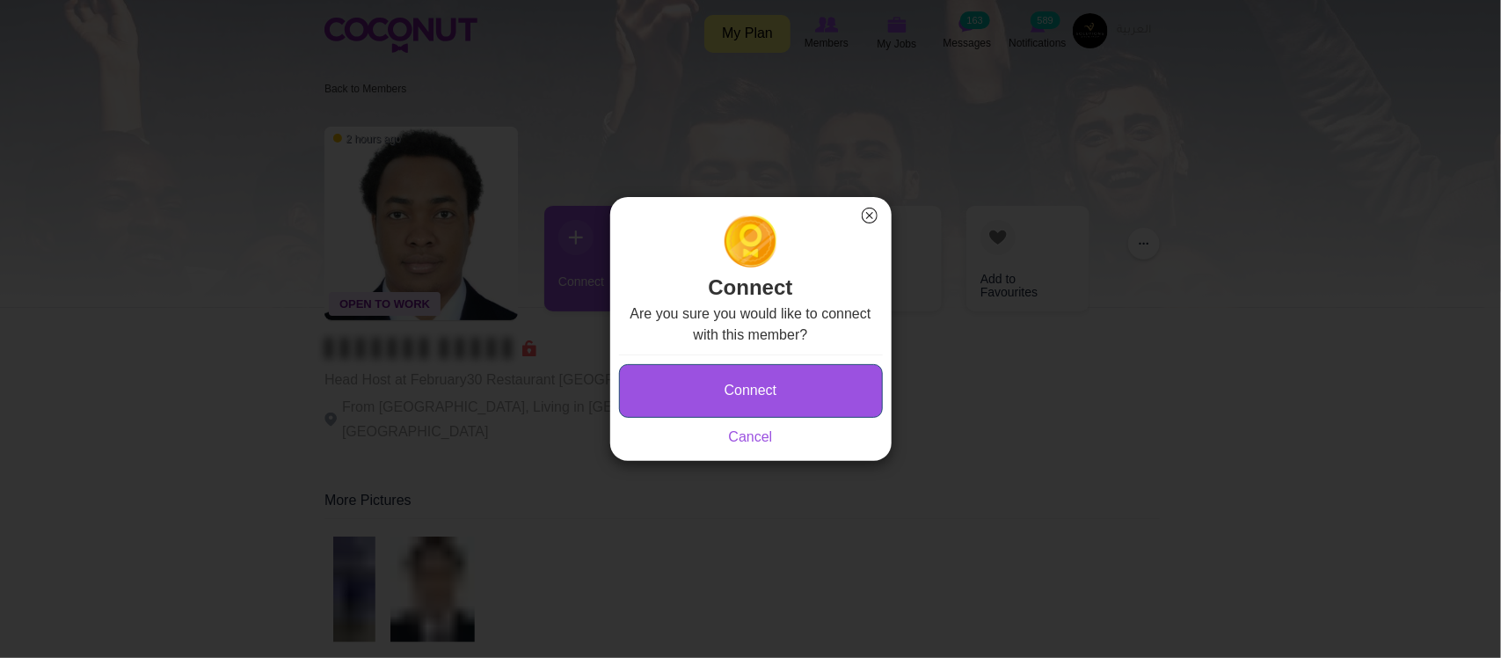
click at [712, 397] on button "Connect" at bounding box center [751, 391] width 264 height 54
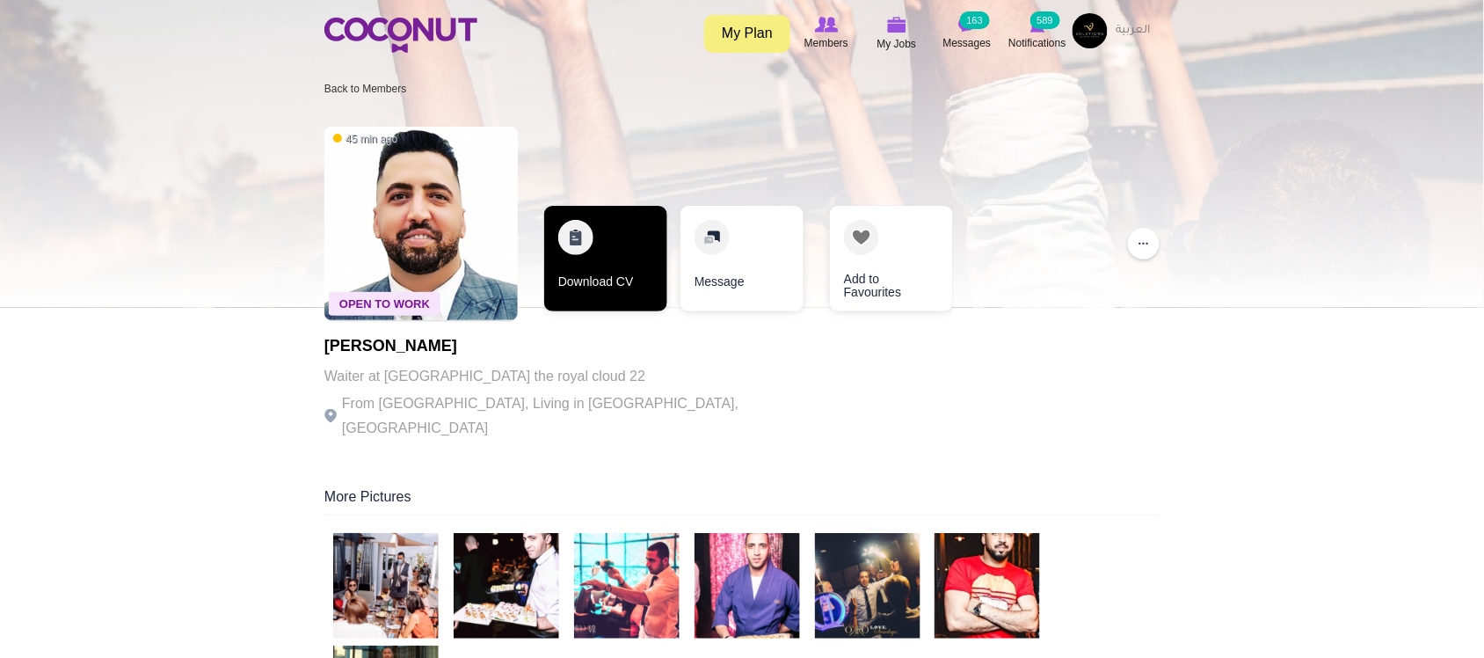
click at [589, 269] on link "Download CV" at bounding box center [605, 259] width 123 height 106
click at [627, 299] on link "Download CV" at bounding box center [605, 259] width 123 height 106
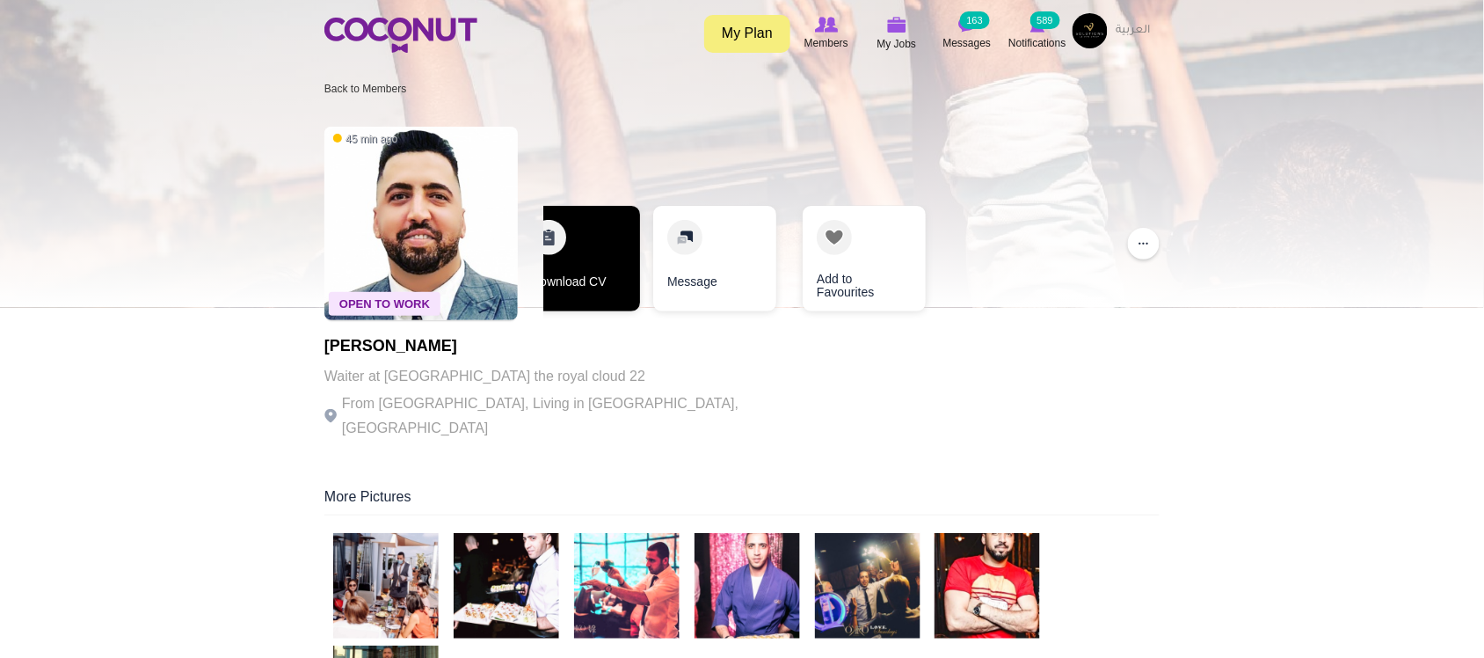
click at [586, 270] on link "Download CV" at bounding box center [578, 259] width 123 height 106
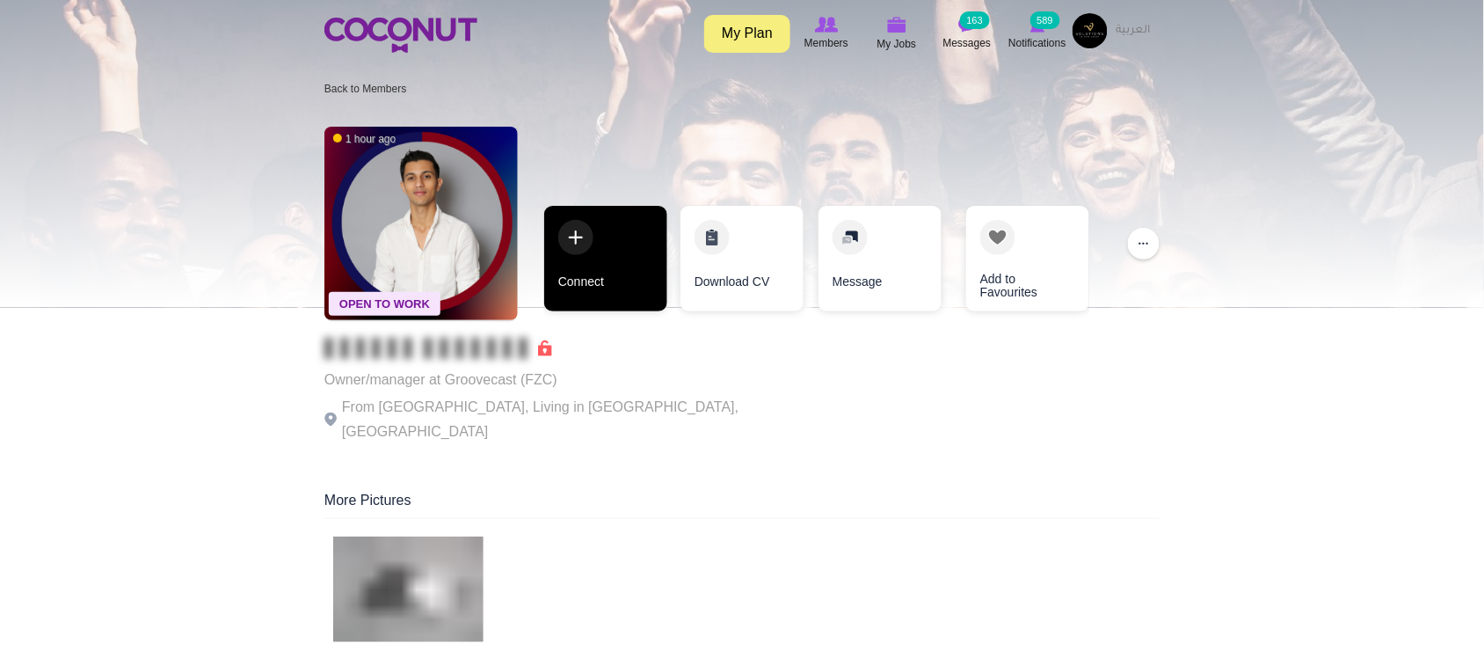
click at [592, 274] on link "Connect" at bounding box center [605, 259] width 123 height 106
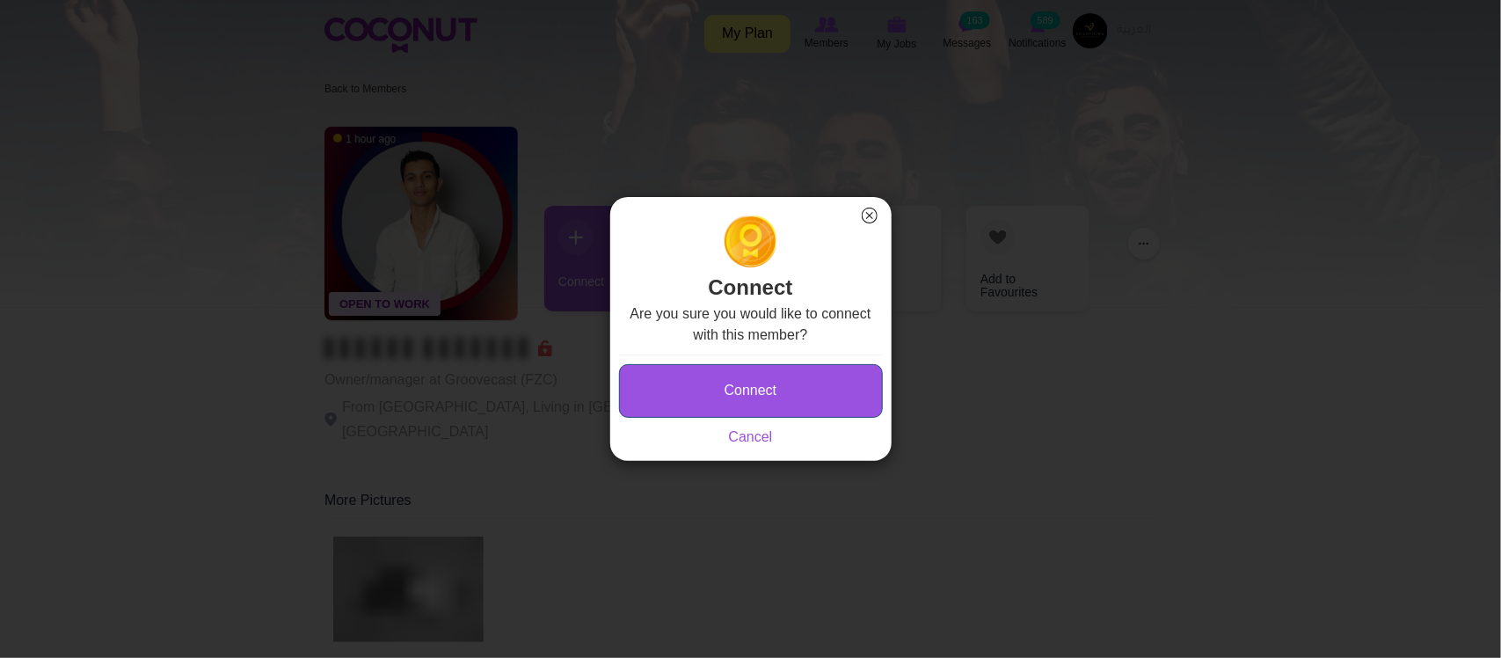
click at [701, 392] on button "Connect" at bounding box center [751, 391] width 264 height 54
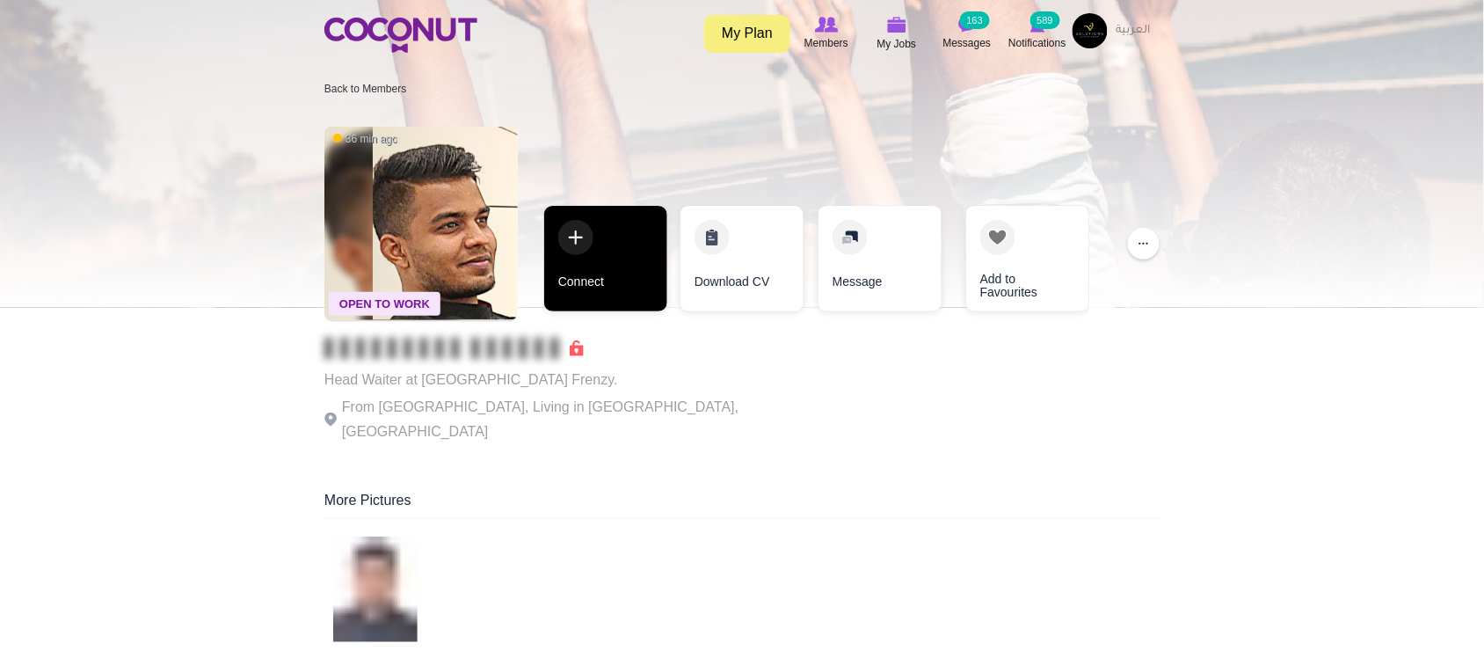
click at [604, 262] on link "Connect" at bounding box center [605, 259] width 123 height 106
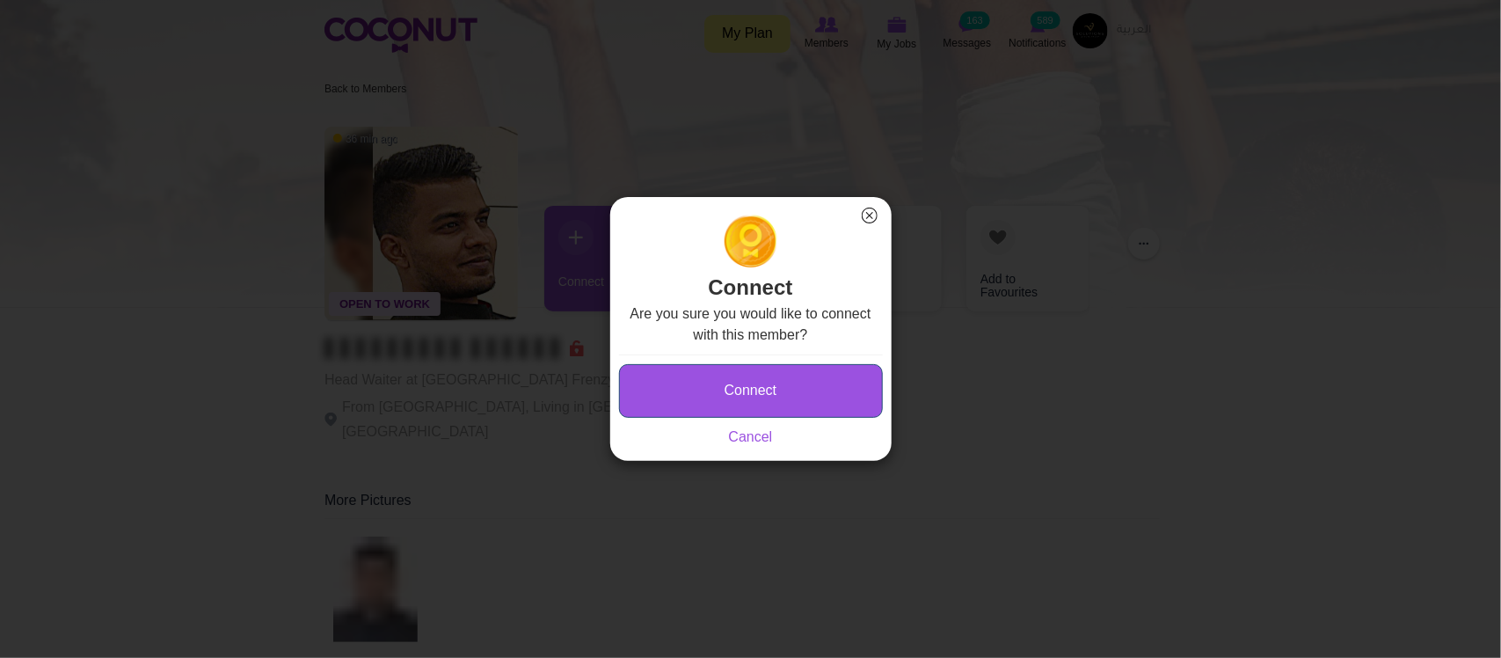
click at [669, 380] on button "Connect" at bounding box center [751, 391] width 264 height 54
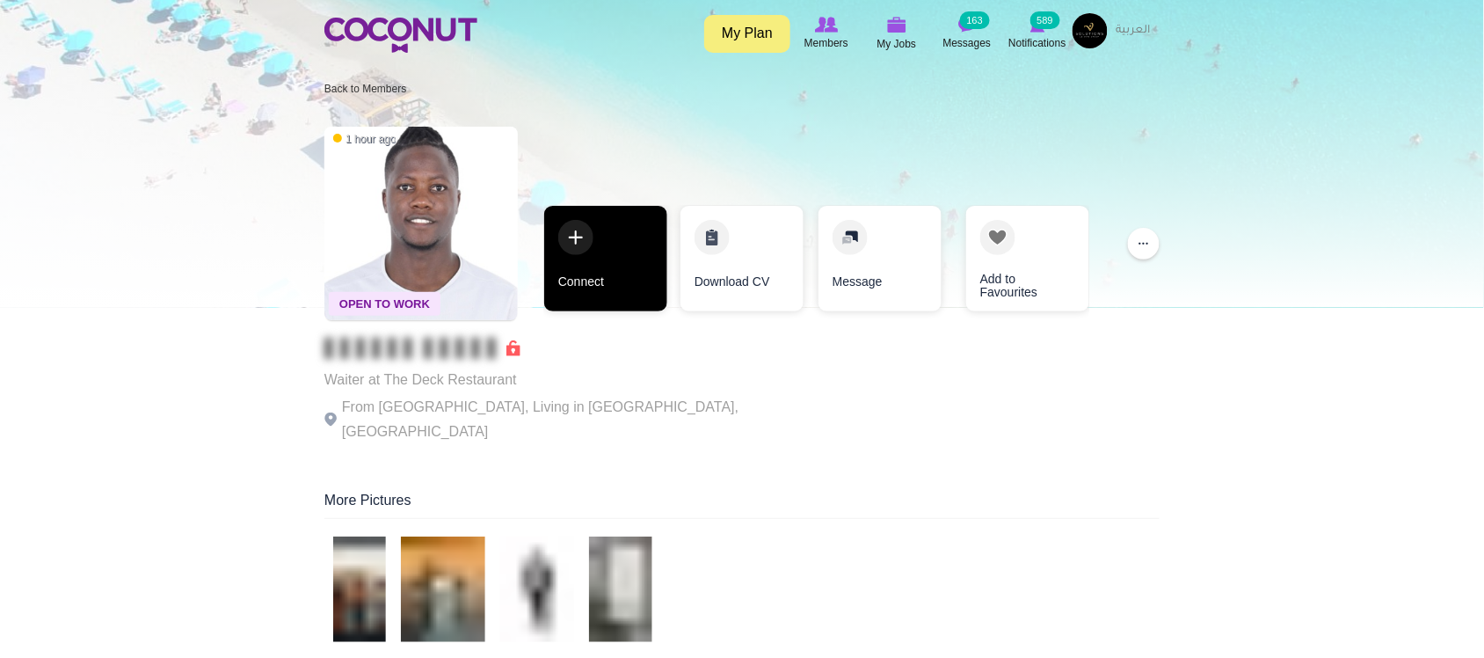
click at [618, 288] on link "Connect" at bounding box center [605, 259] width 123 height 106
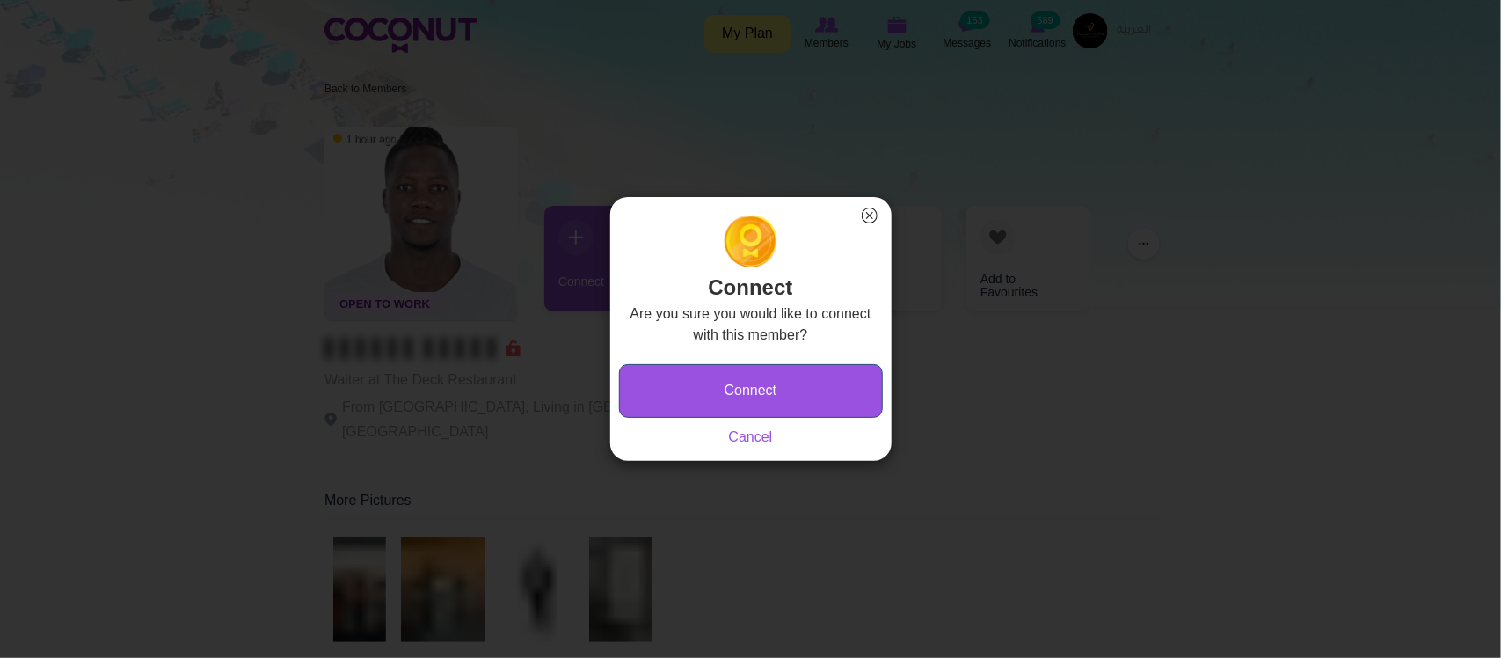
click at [730, 387] on button "Connect" at bounding box center [751, 391] width 264 height 54
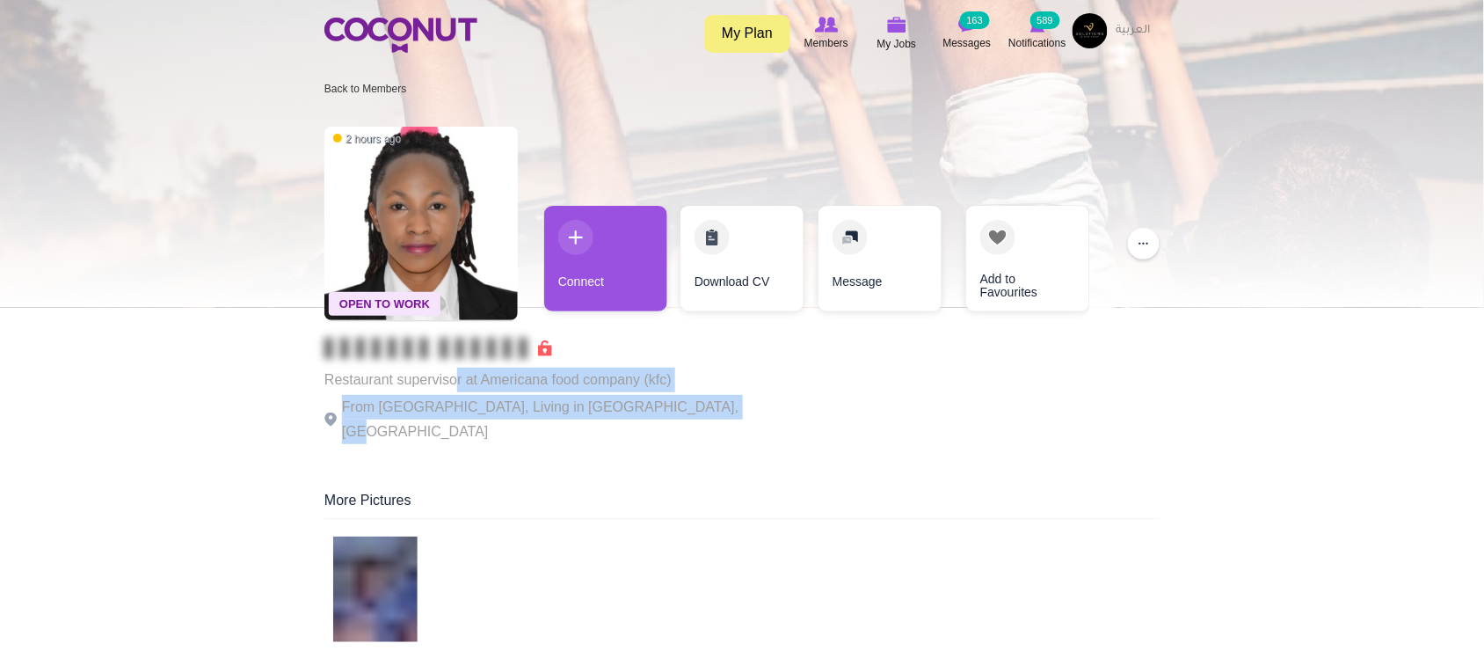
drag, startPoint x: 454, startPoint y: 391, endPoint x: 700, endPoint y: 401, distance: 246.4
click at [700, 401] on div "Restaurant supervisor at Americana food company (kfc) From United Arab Emirates…" at bounding box center [566, 391] width 484 height 106
click at [700, 401] on p "From United Arab Emirates, Living in Dubai, United Arab Emirates" at bounding box center [566, 419] width 484 height 49
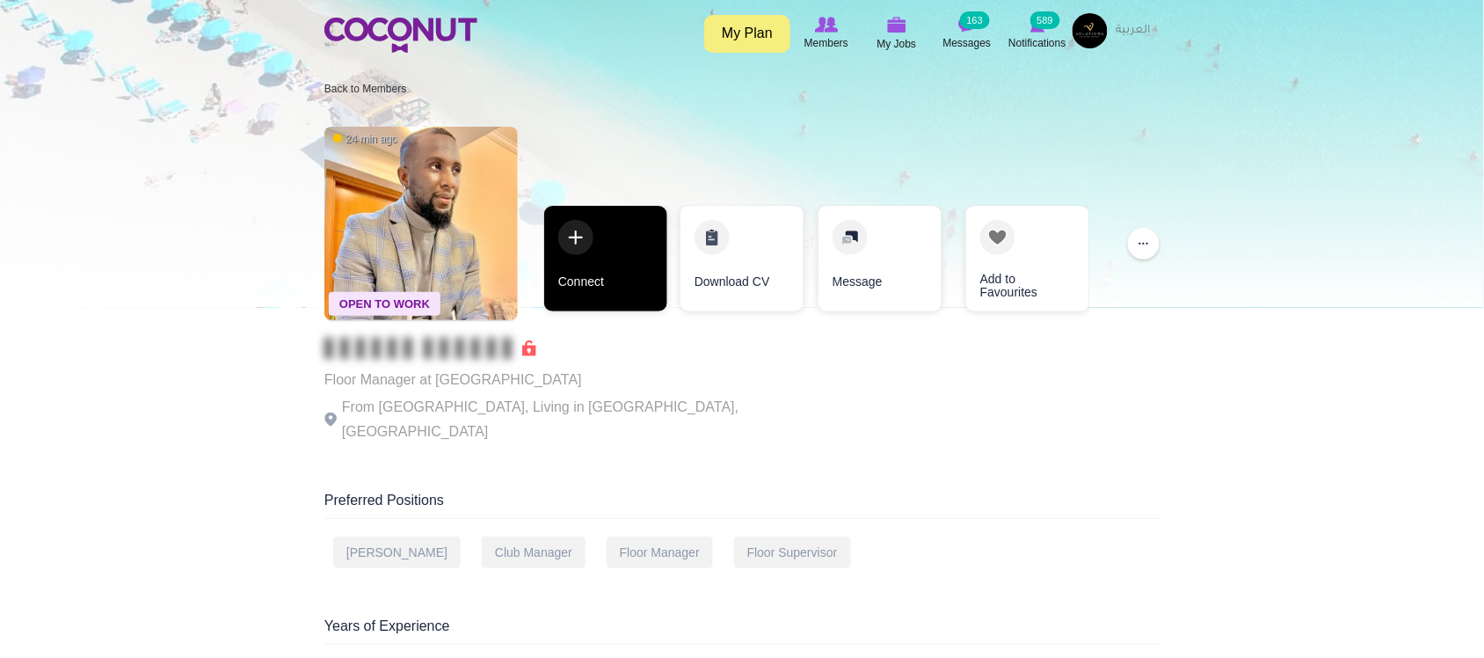
click at [600, 258] on link "Connect" at bounding box center [605, 259] width 123 height 106
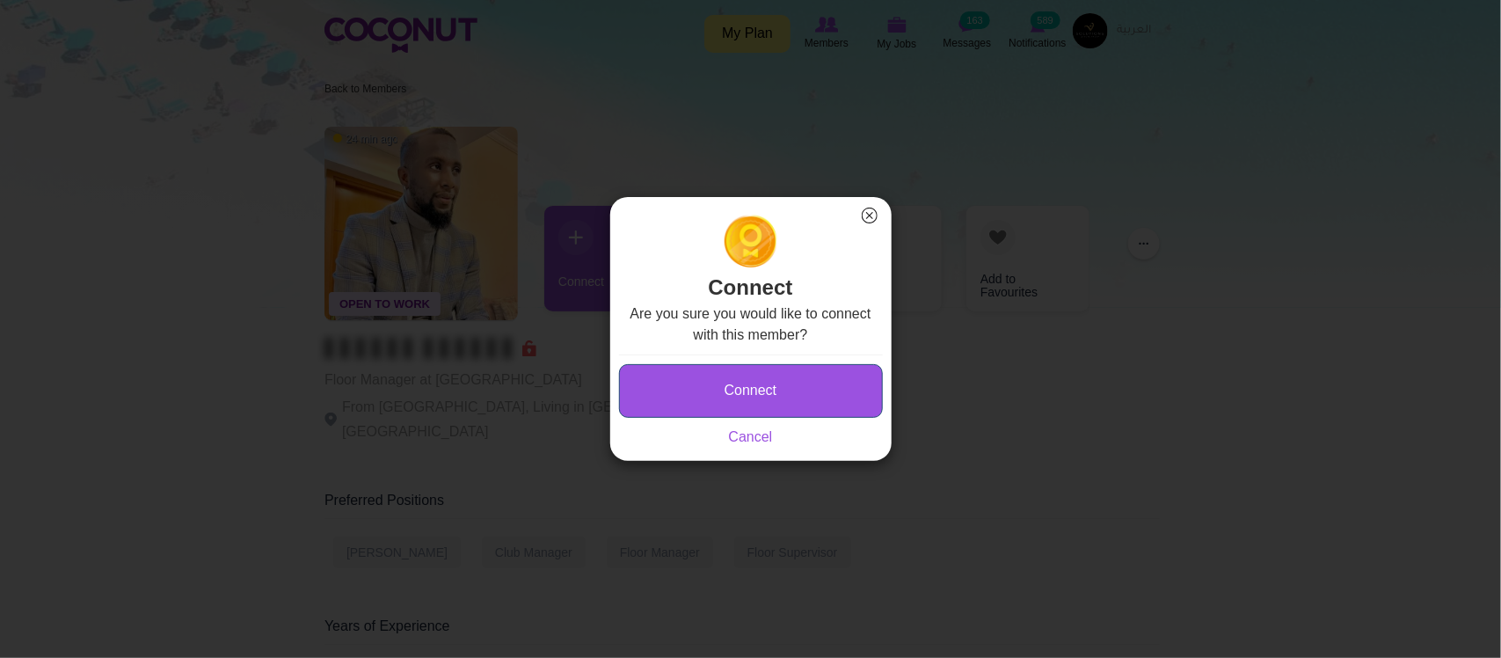
click at [710, 383] on button "Connect" at bounding box center [751, 391] width 264 height 54
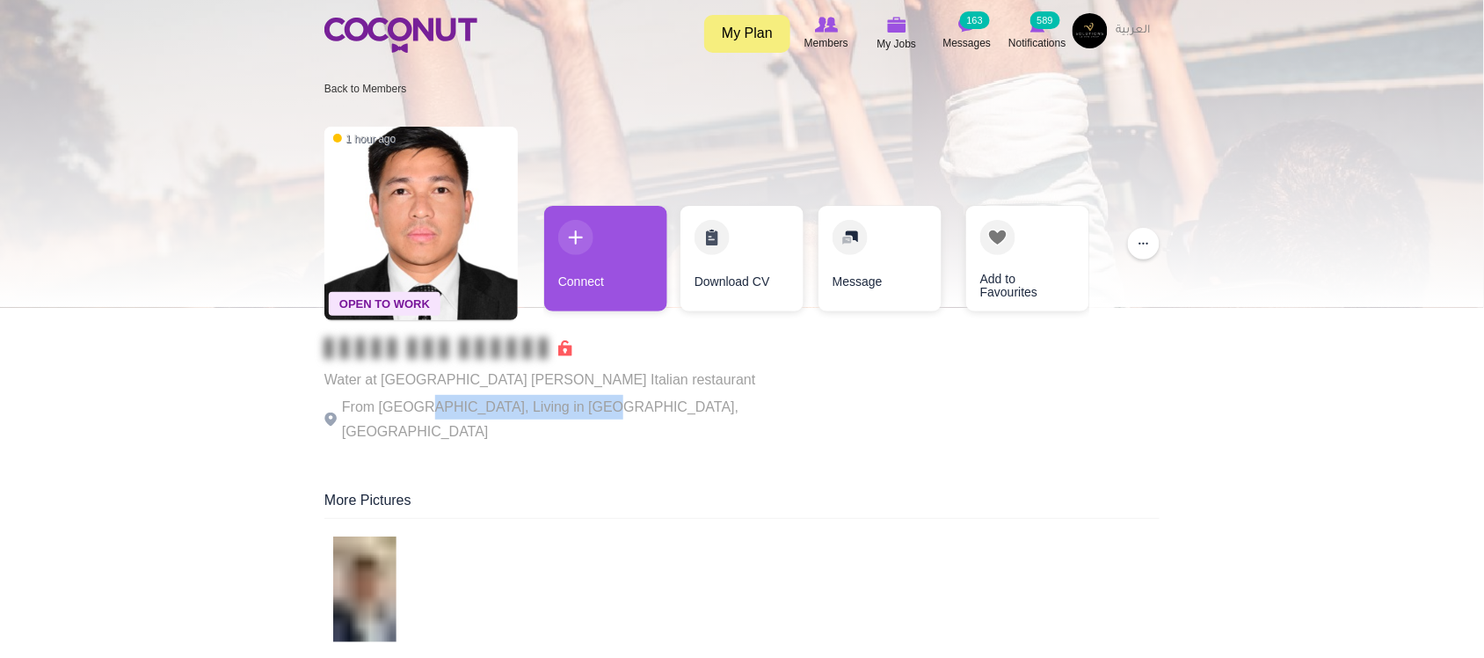
drag, startPoint x: 413, startPoint y: 405, endPoint x: 574, endPoint y: 410, distance: 161.0
click at [574, 410] on p "From [GEOGRAPHIC_DATA], Living in [GEOGRAPHIC_DATA], [GEOGRAPHIC_DATA]" at bounding box center [566, 419] width 484 height 49
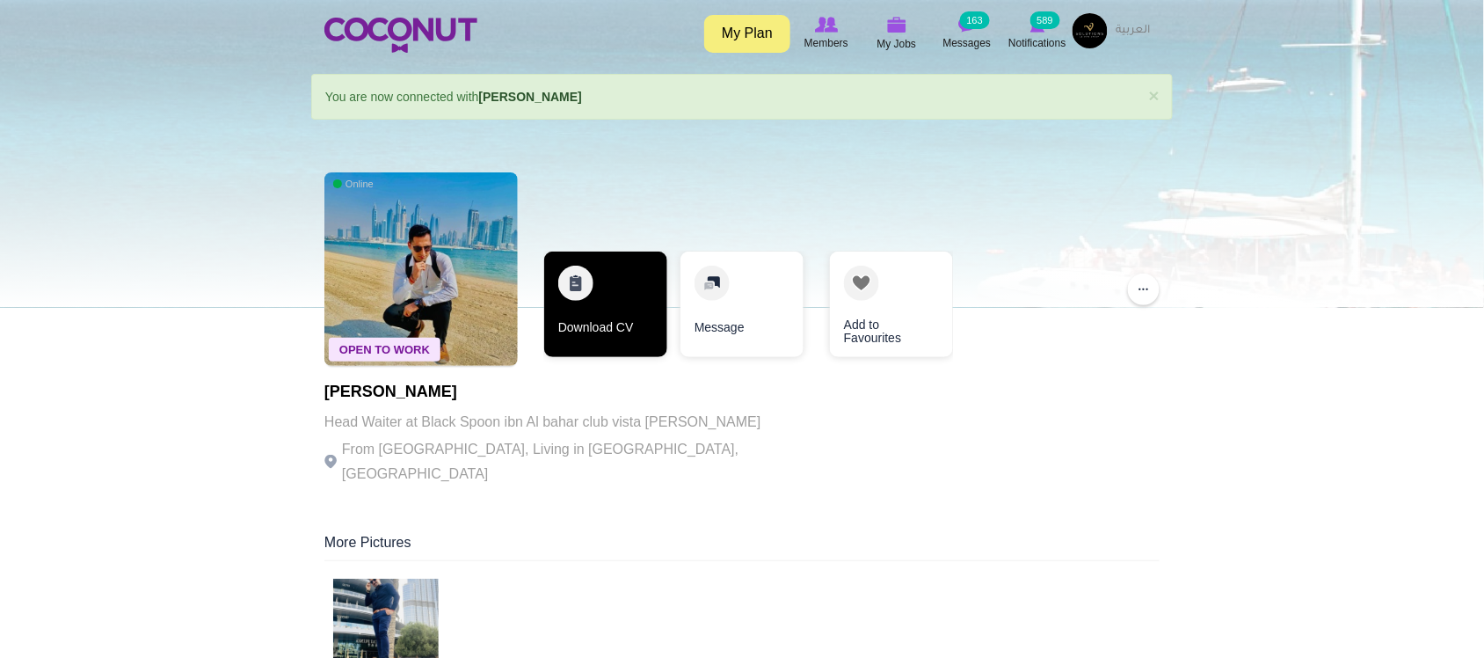
click at [586, 326] on link "Download CV" at bounding box center [605, 304] width 123 height 106
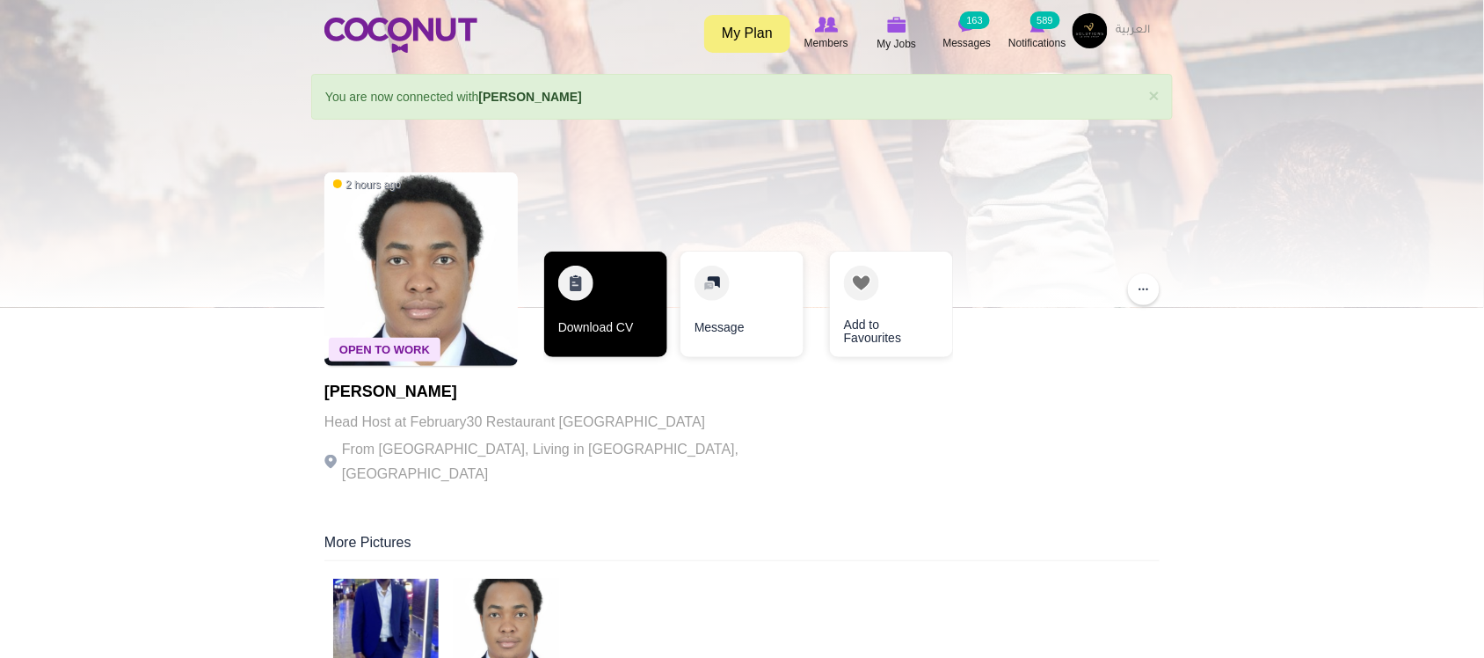
click at [580, 337] on link "Download CV" at bounding box center [605, 304] width 123 height 106
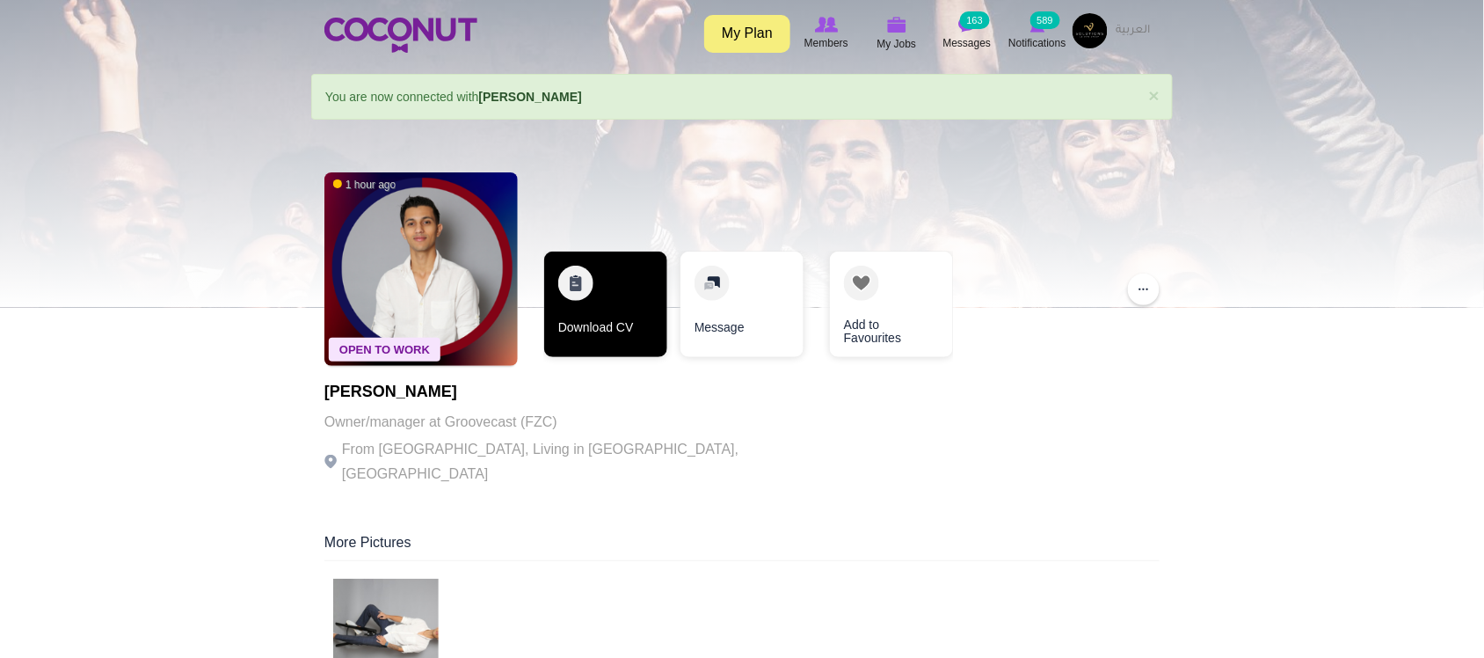
click at [593, 335] on link "Download CV" at bounding box center [605, 304] width 123 height 106
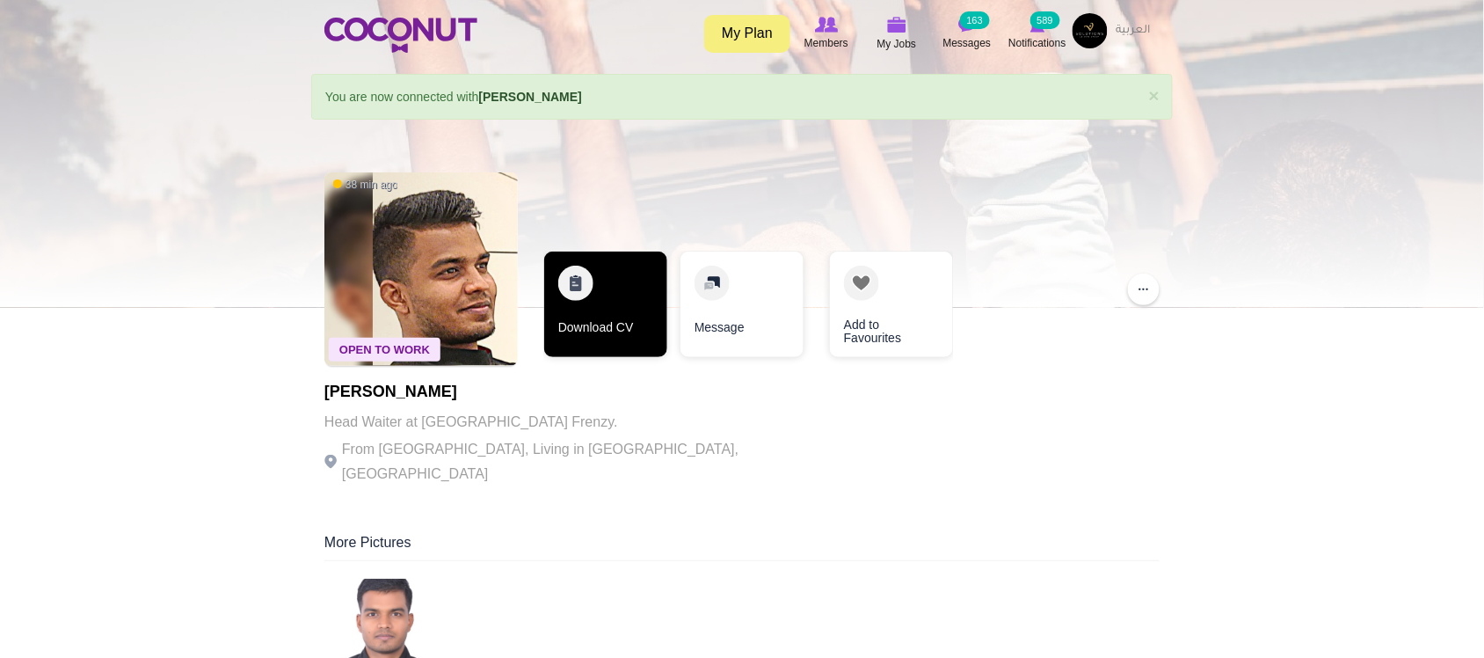
click at [596, 321] on link "Download CV" at bounding box center [605, 304] width 123 height 106
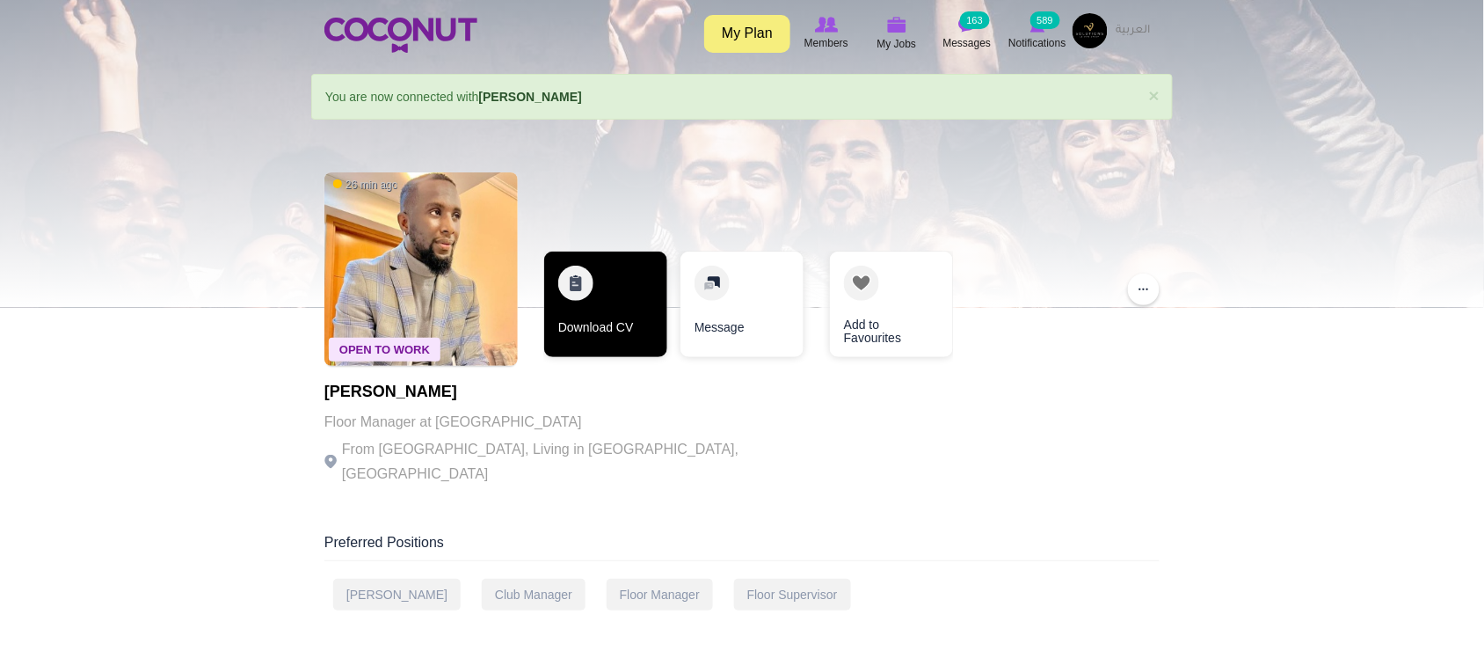
click at [578, 315] on link "Download CV" at bounding box center [605, 304] width 123 height 106
